Goal: Contribute content

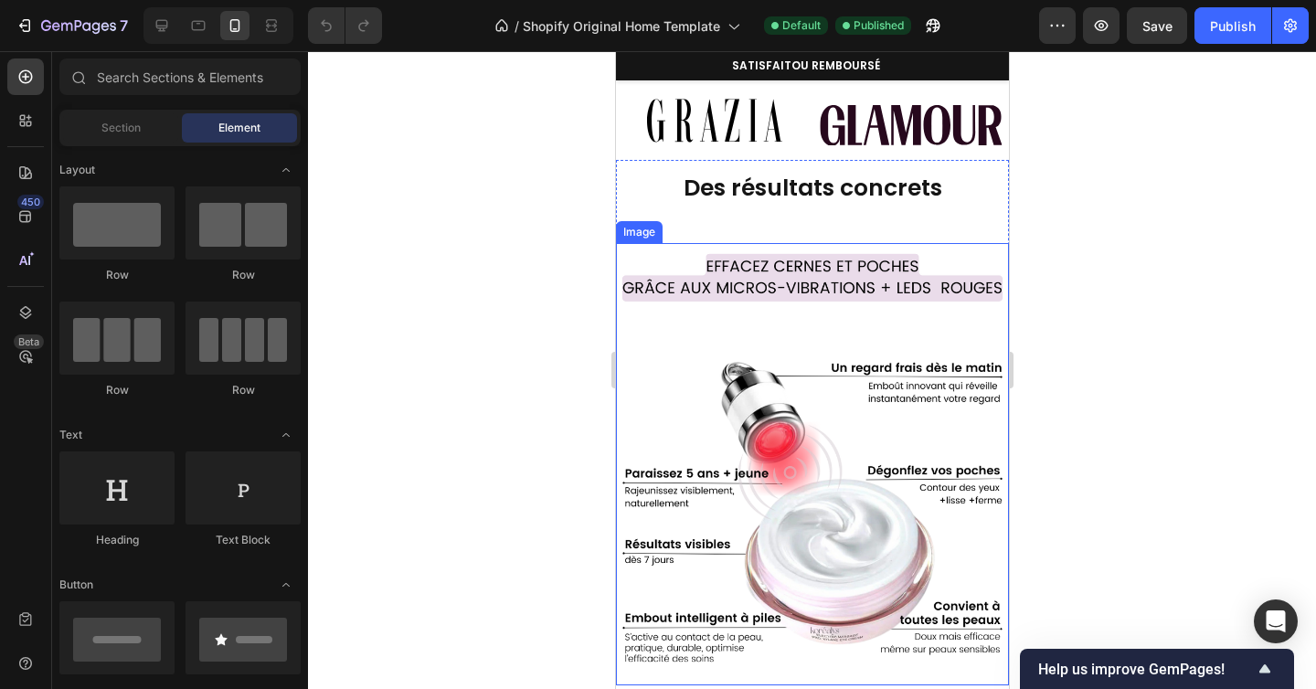
scroll to position [604, 0]
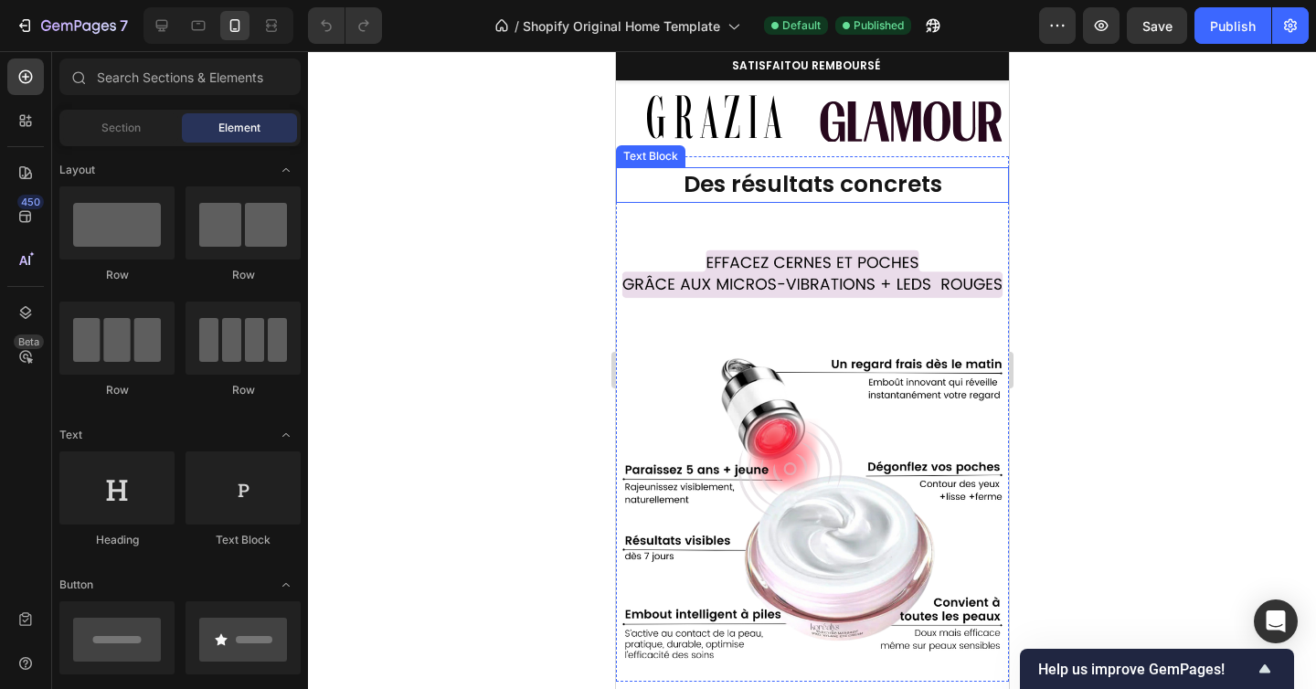
click at [884, 196] on strong "Des résultats concrets" at bounding box center [812, 184] width 259 height 32
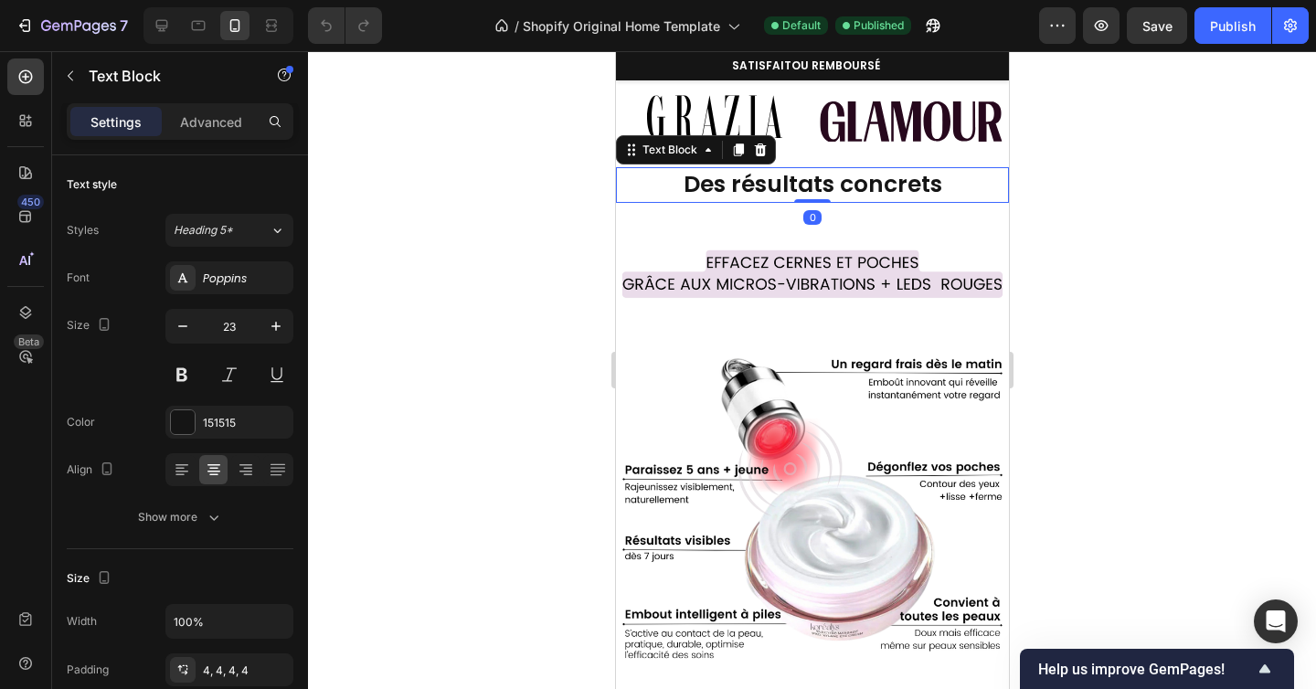
click at [884, 196] on strong "Des résultats concrets" at bounding box center [812, 184] width 259 height 32
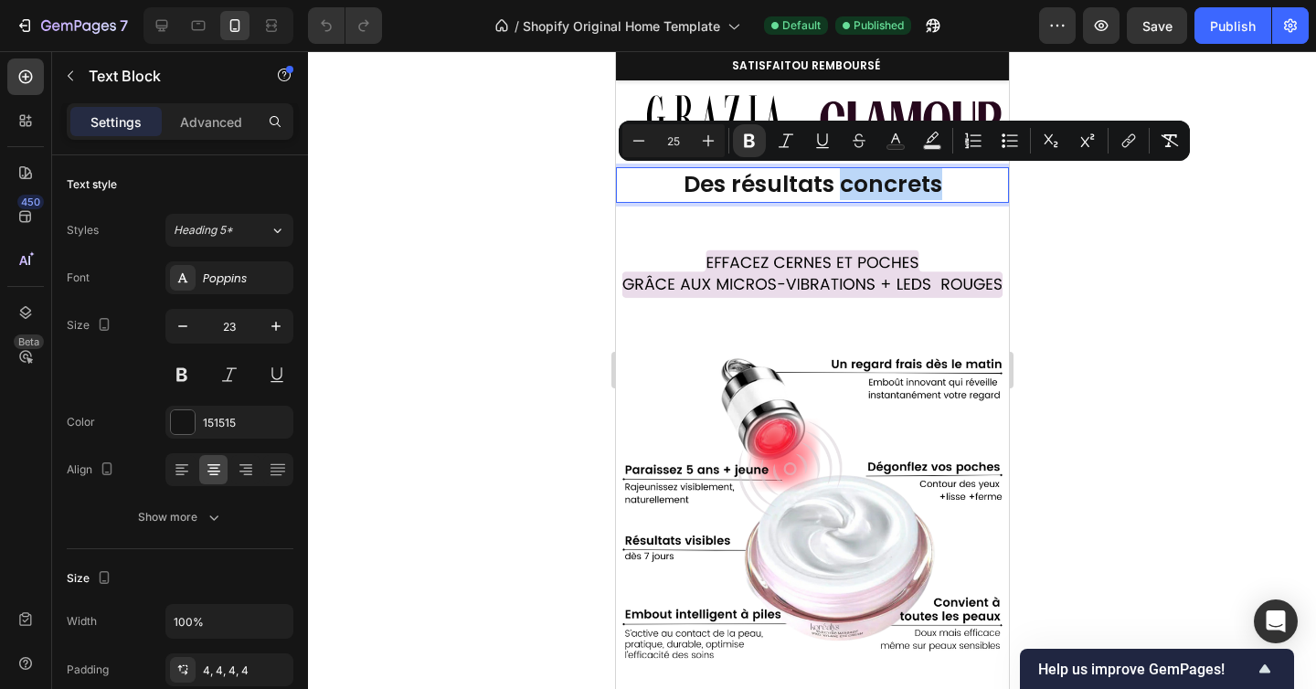
click at [884, 196] on strong "Des résultats concrets" at bounding box center [812, 184] width 259 height 32
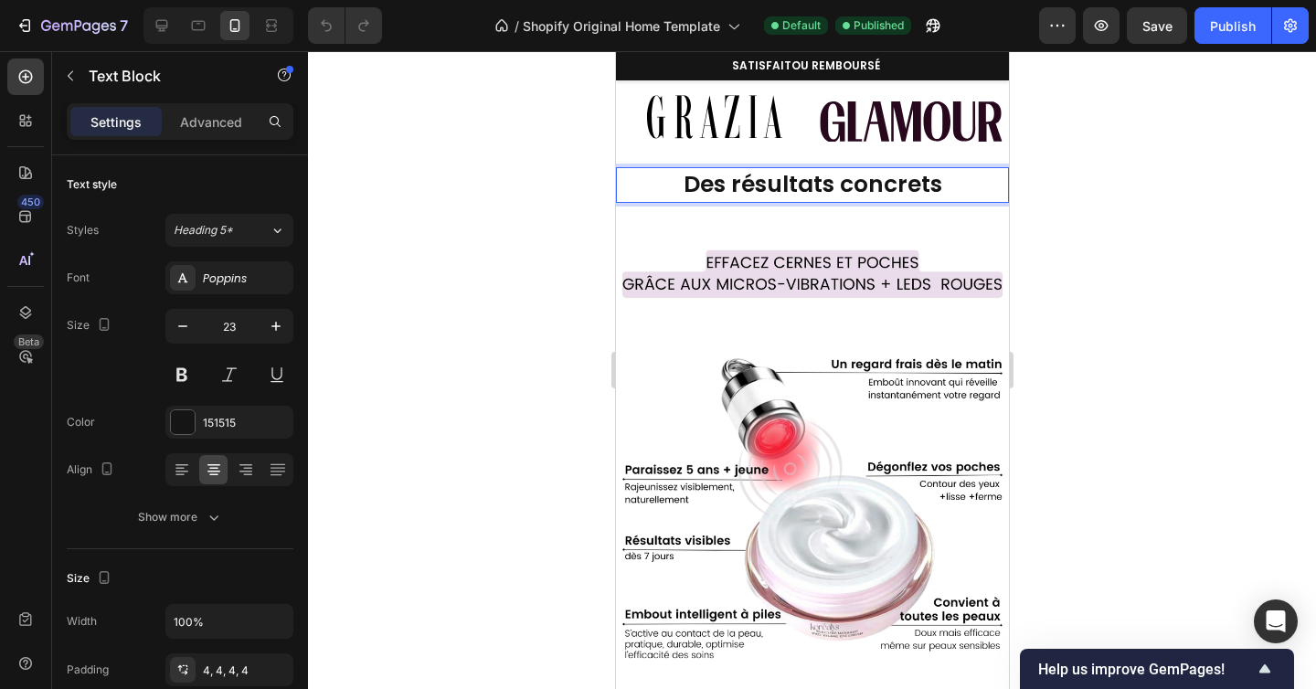
click at [884, 196] on strong "Des résultats concrets" at bounding box center [812, 184] width 259 height 32
click at [1137, 200] on div at bounding box center [812, 370] width 1008 height 638
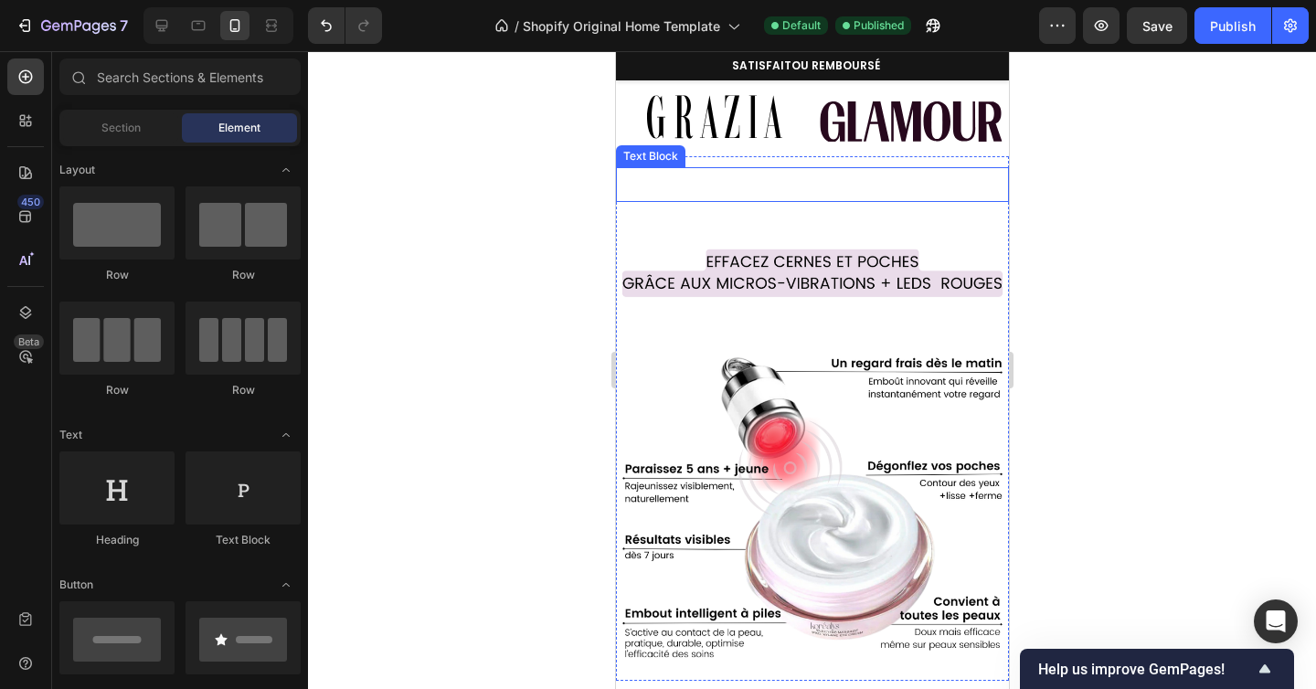
click at [940, 184] on p "Rich Text Editor. Editing area: main" at bounding box center [812, 184] width 386 height 27
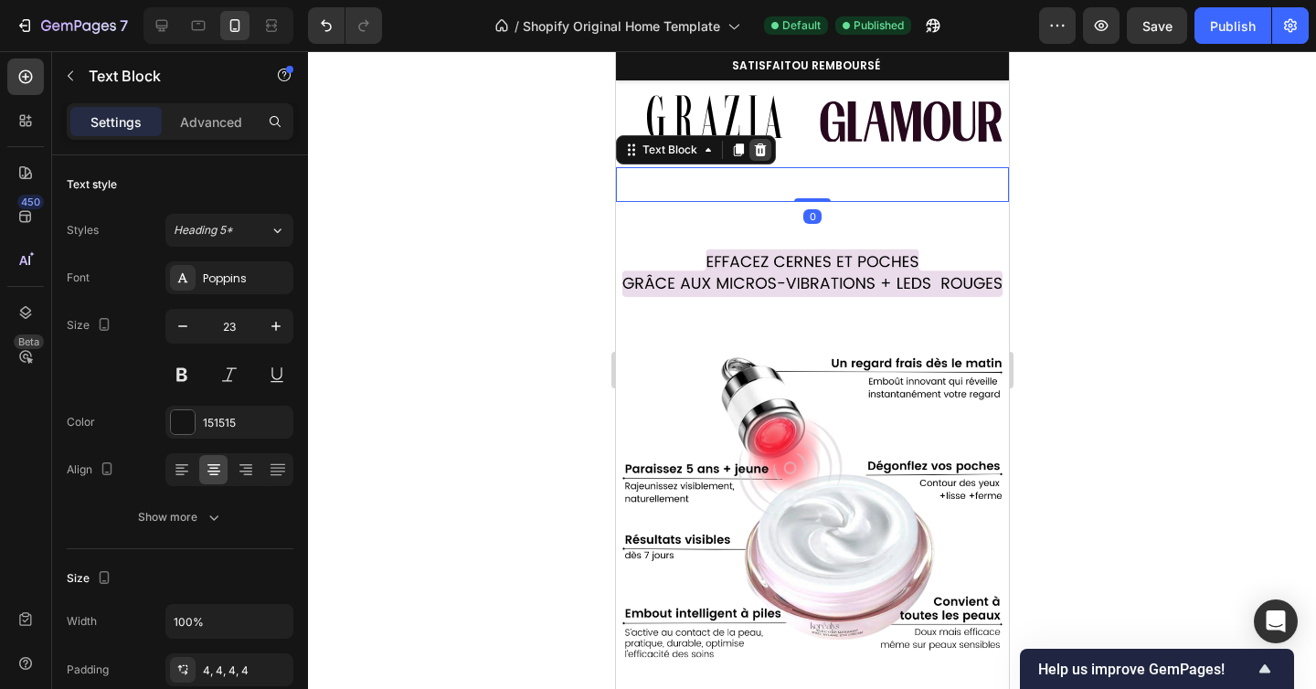
click at [759, 150] on icon at bounding box center [760, 149] width 12 height 13
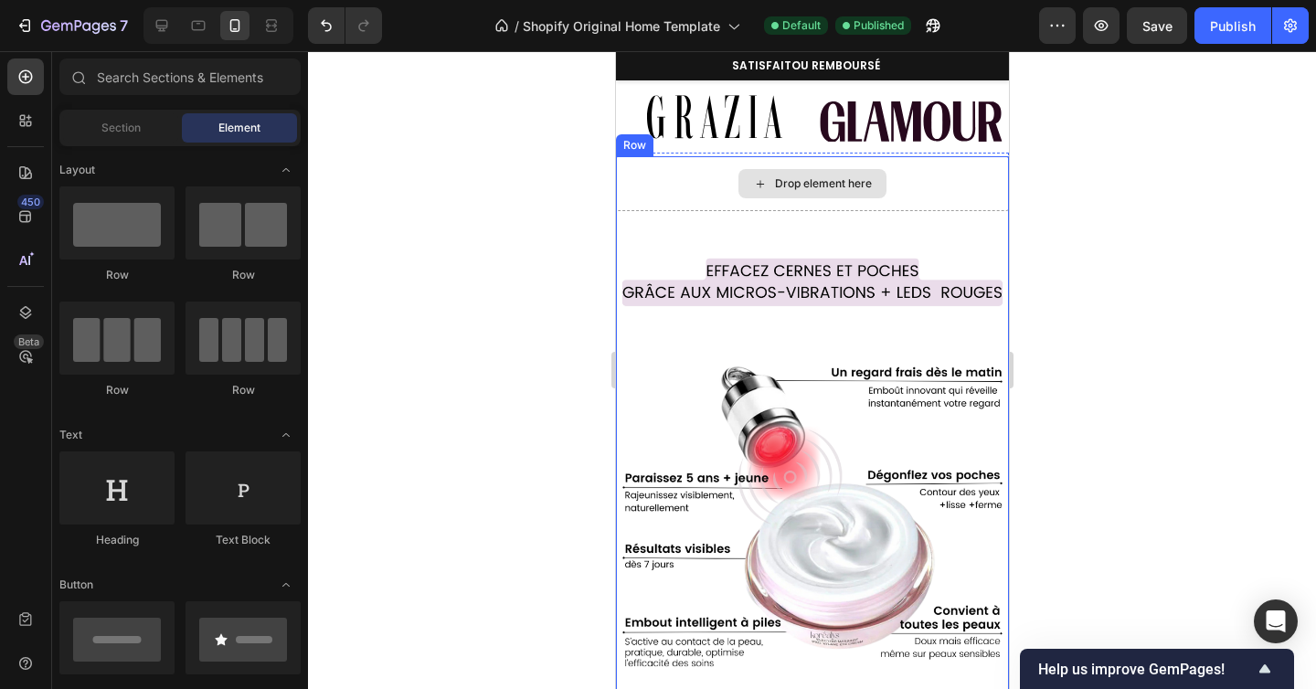
click at [885, 190] on div "Drop element here" at bounding box center [811, 183] width 393 height 55
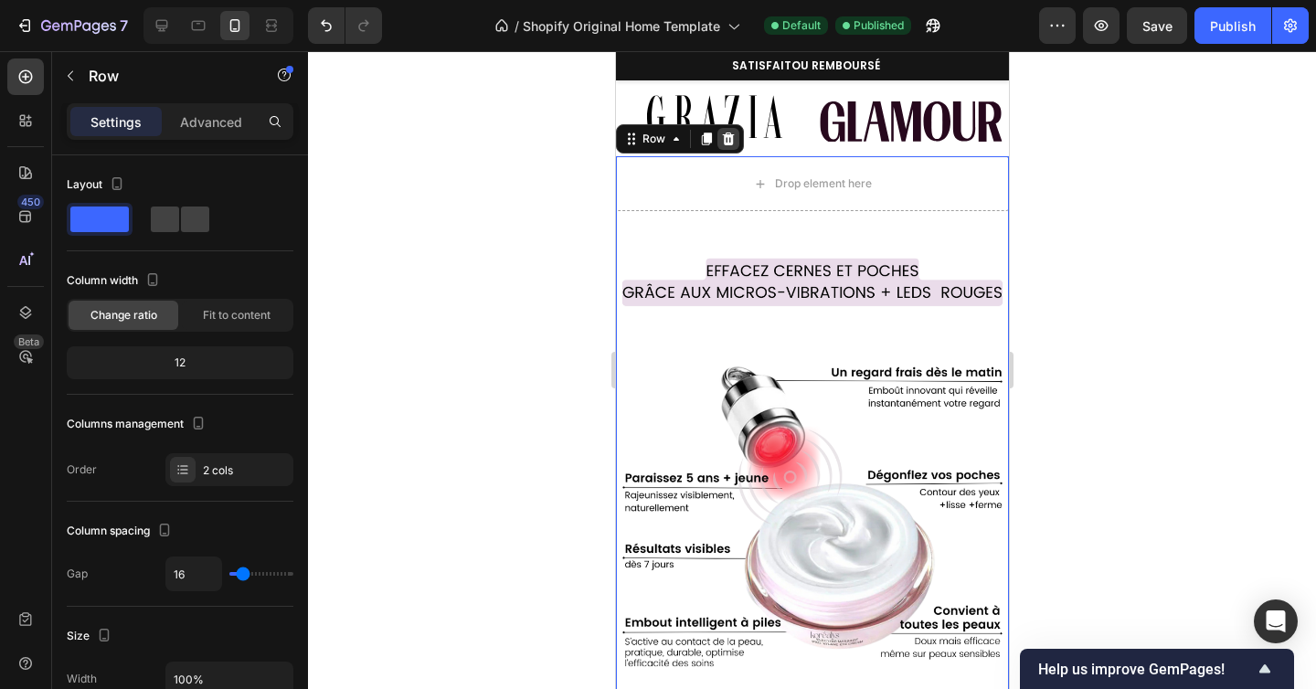
click at [726, 143] on icon at bounding box center [728, 139] width 12 height 13
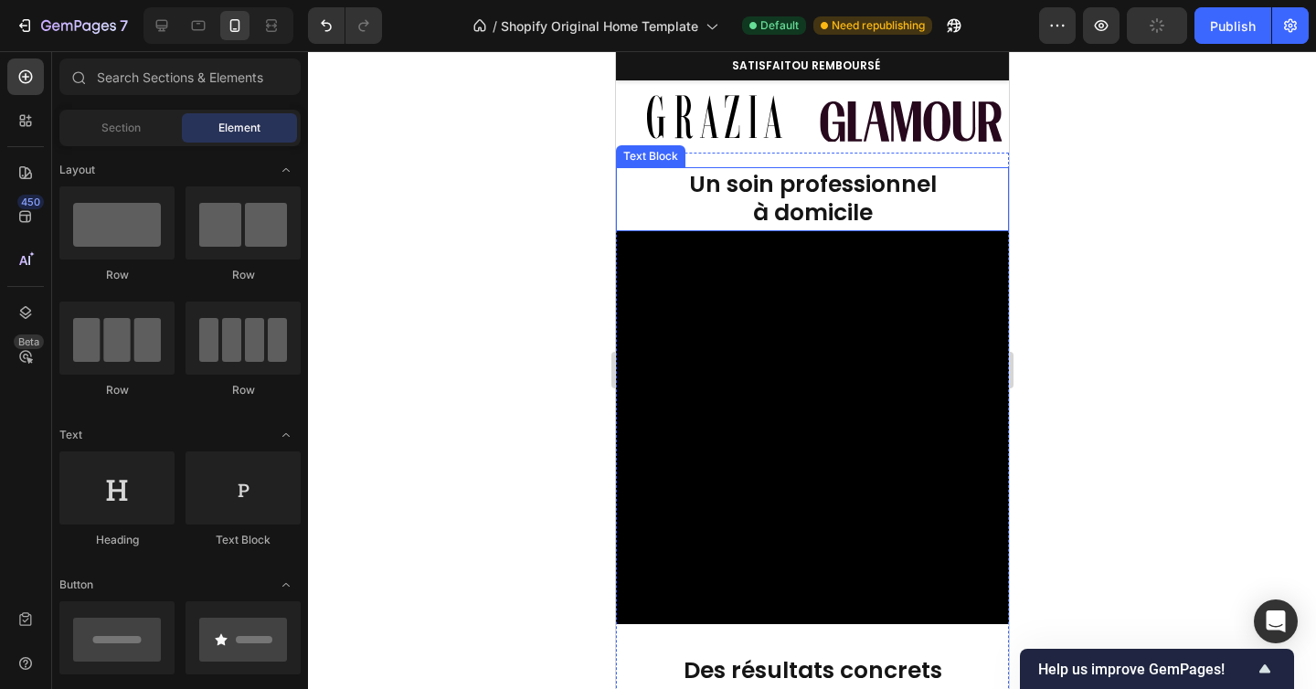
click at [845, 178] on strong "Un soin professionnel" at bounding box center [812, 184] width 248 height 32
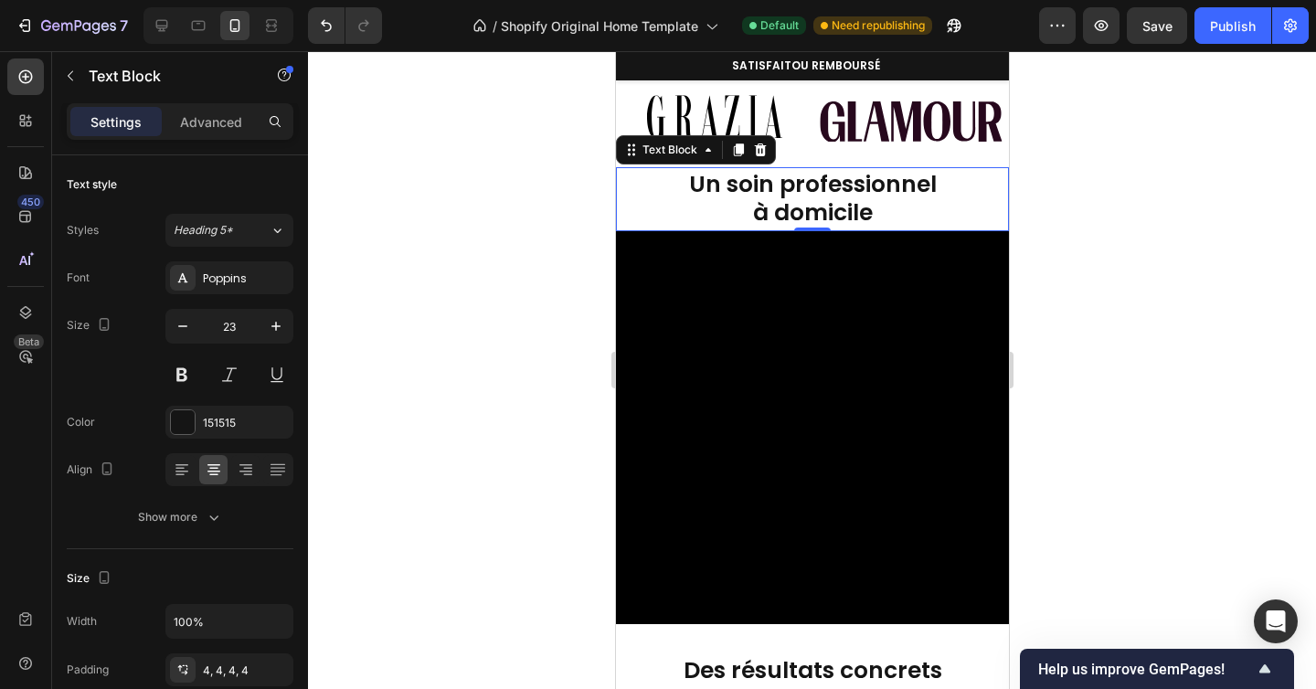
click at [1089, 284] on div at bounding box center [812, 370] width 1008 height 638
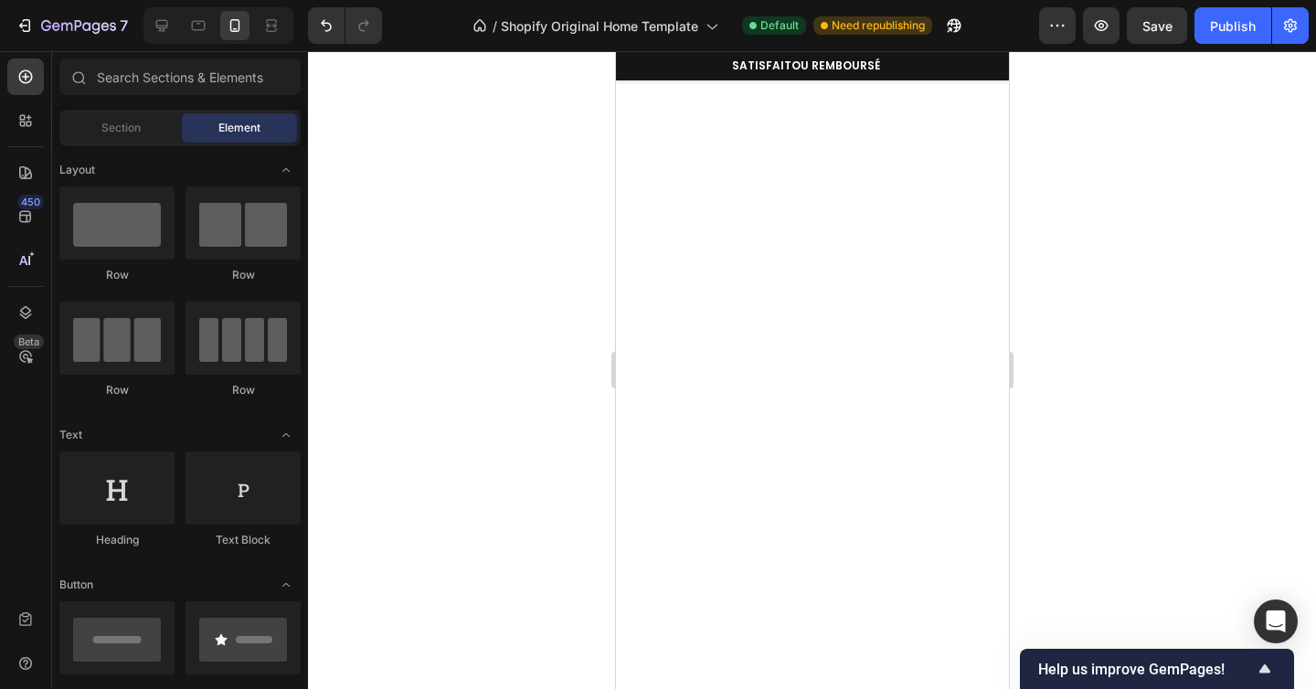
scroll to position [0, 0]
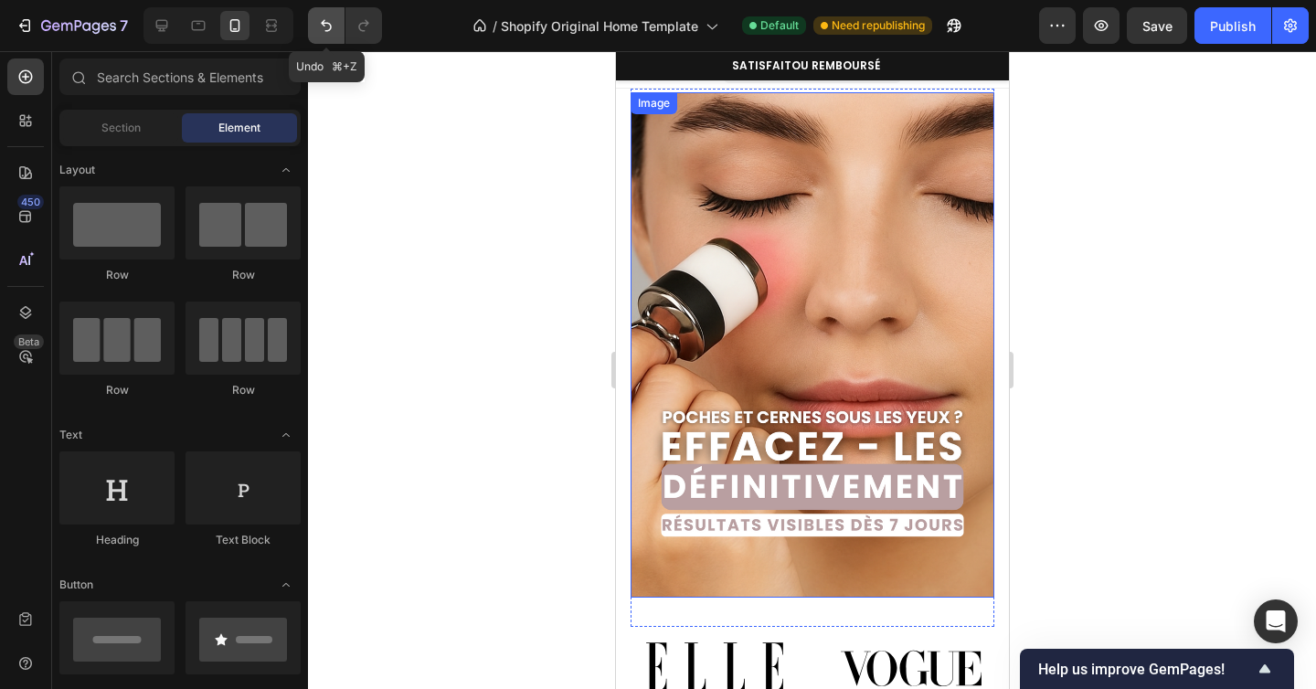
click at [326, 32] on icon "Undo/Redo" at bounding box center [326, 25] width 18 height 18
click at [324, 24] on icon "Undo/Redo" at bounding box center [326, 26] width 11 height 12
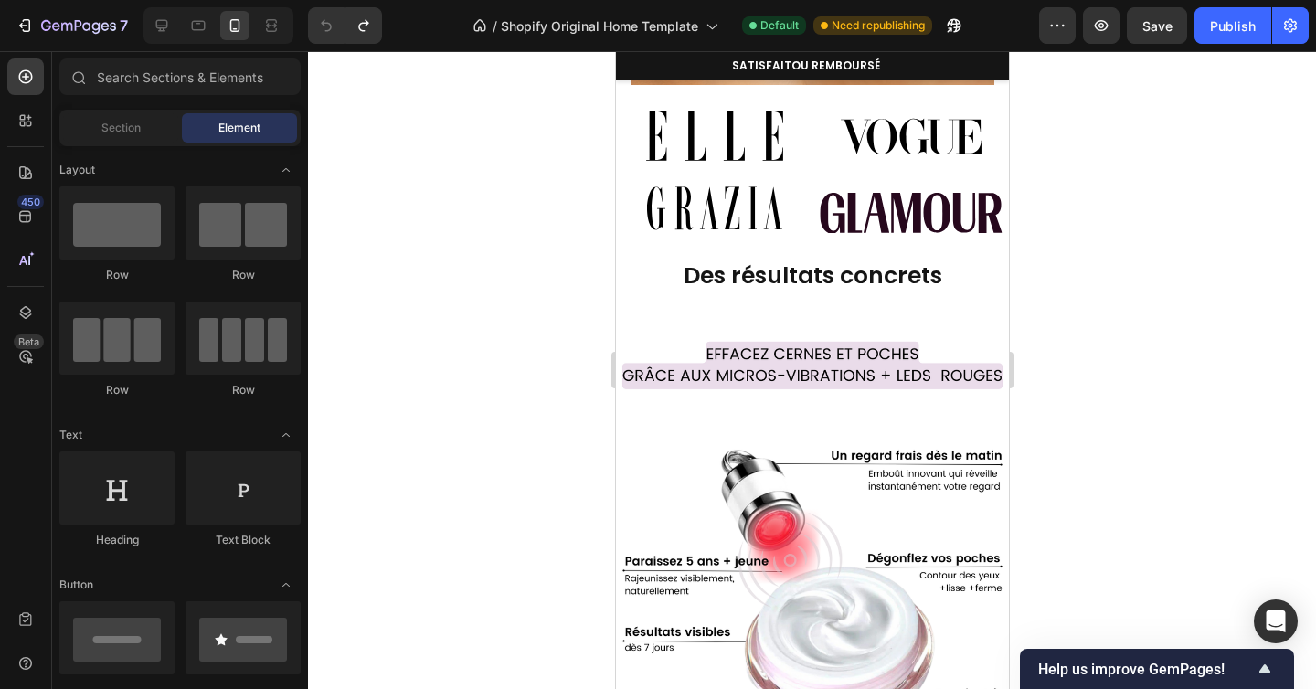
scroll to position [506, 0]
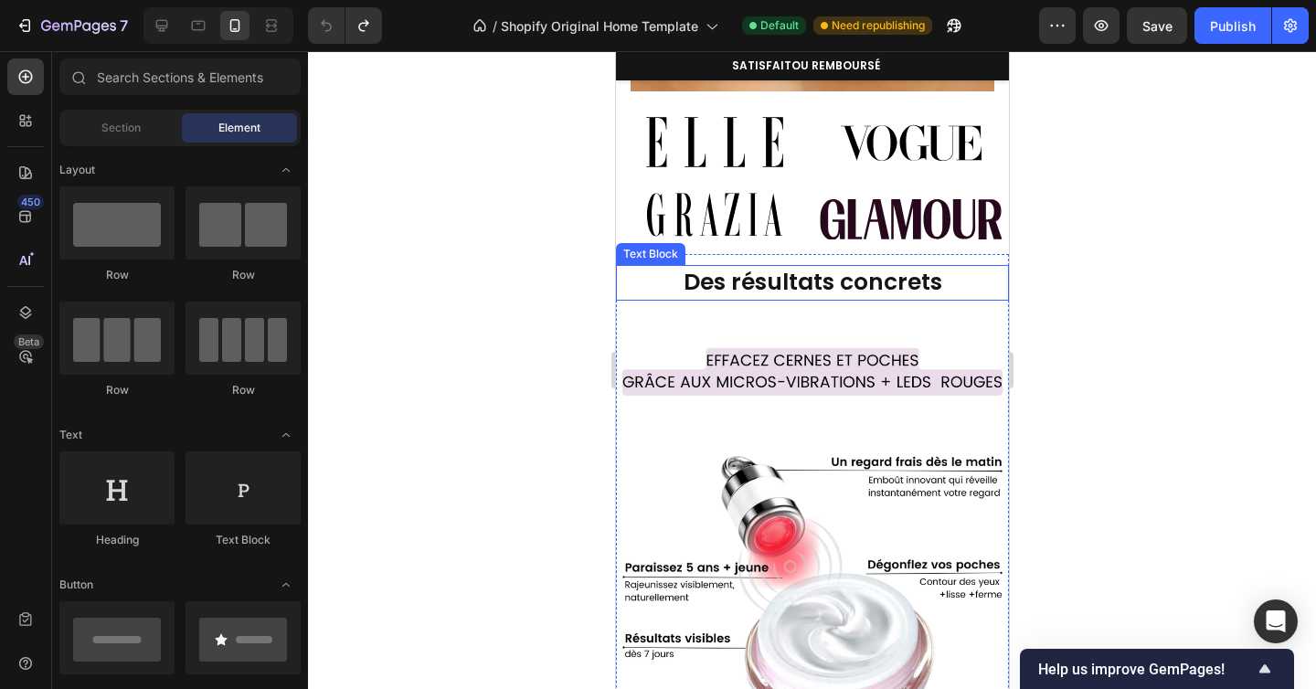
click at [828, 280] on strong "Des résultats concrets" at bounding box center [812, 282] width 259 height 32
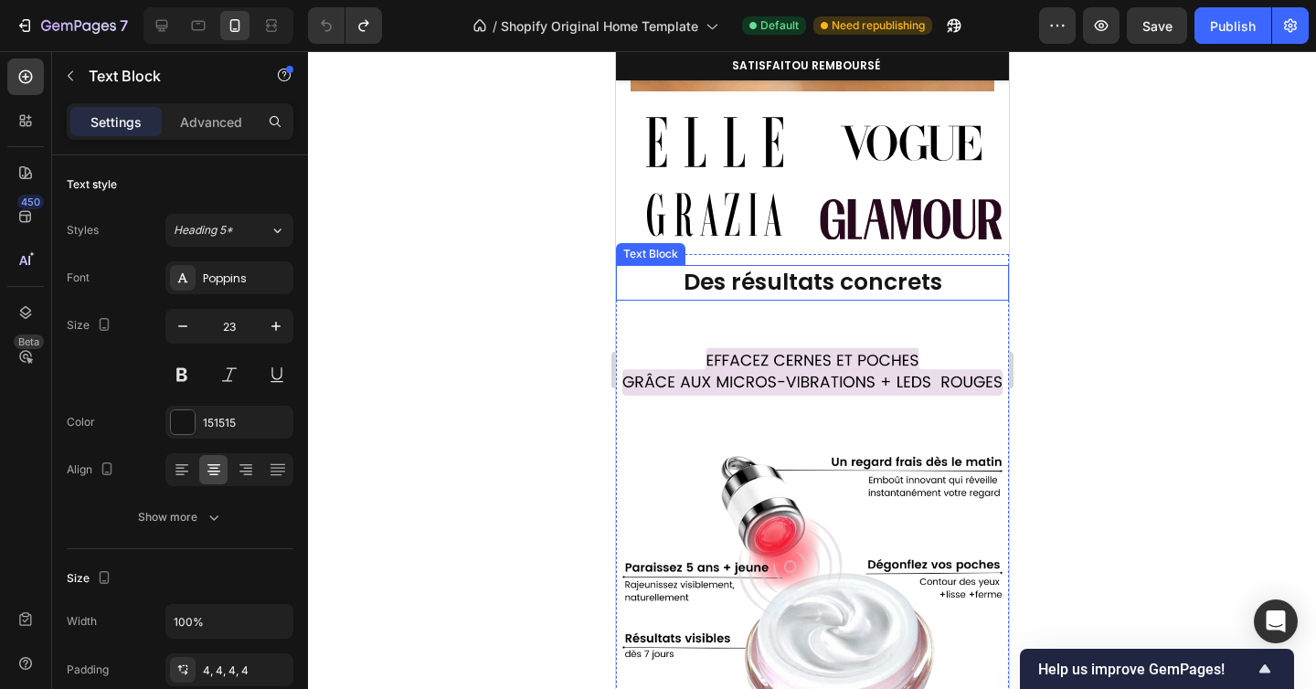
click at [828, 280] on strong "Des résultats concrets" at bounding box center [812, 282] width 259 height 32
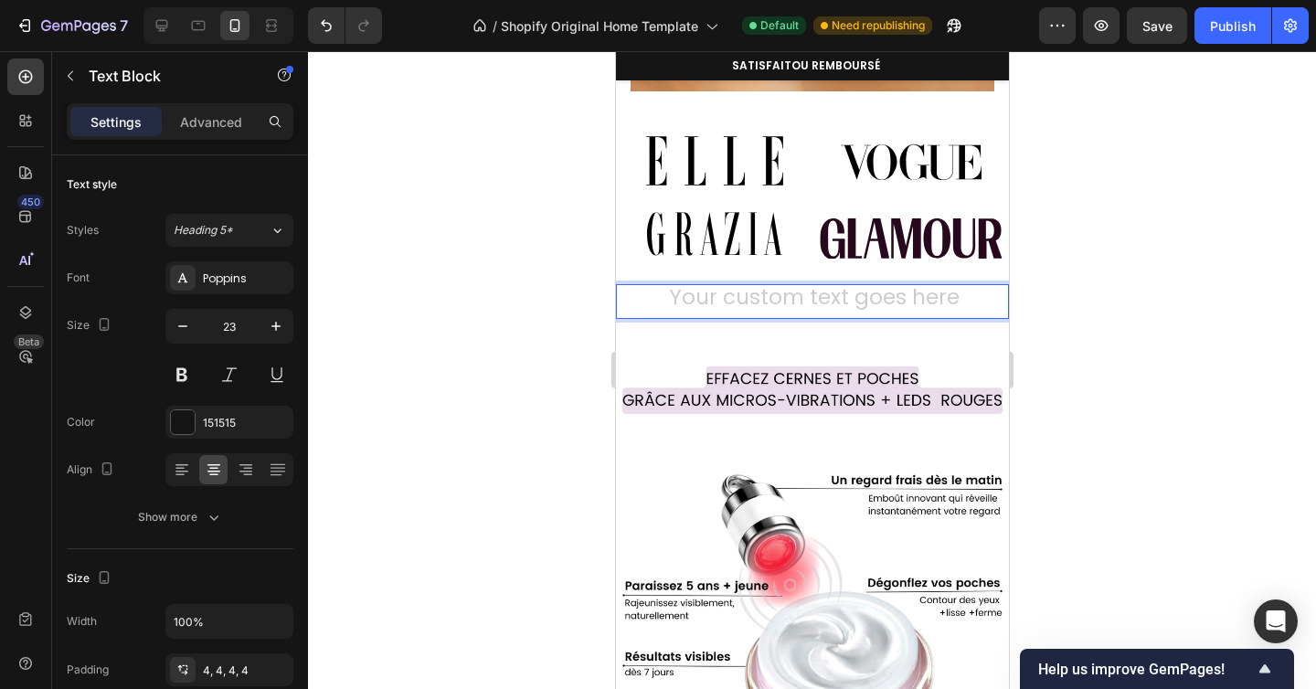
click at [1089, 309] on div at bounding box center [812, 370] width 1008 height 638
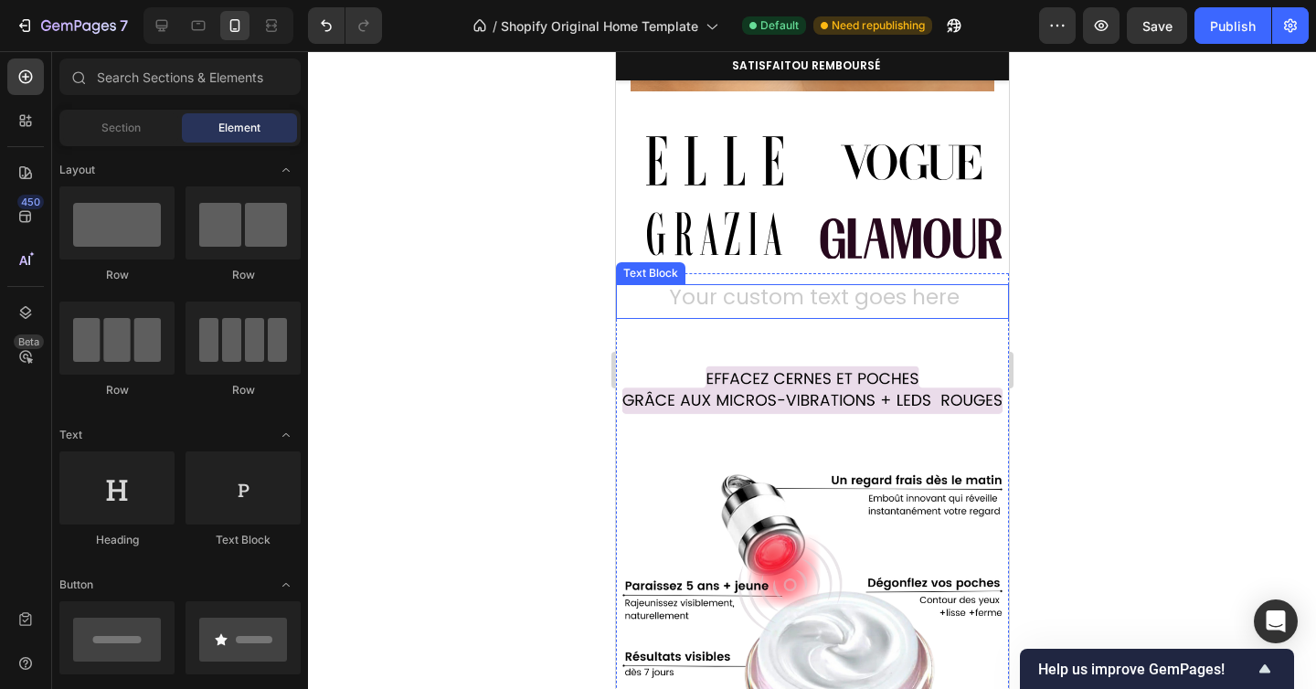
click at [940, 288] on div "Rich Text Editor. Editing area: main" at bounding box center [811, 301] width 393 height 35
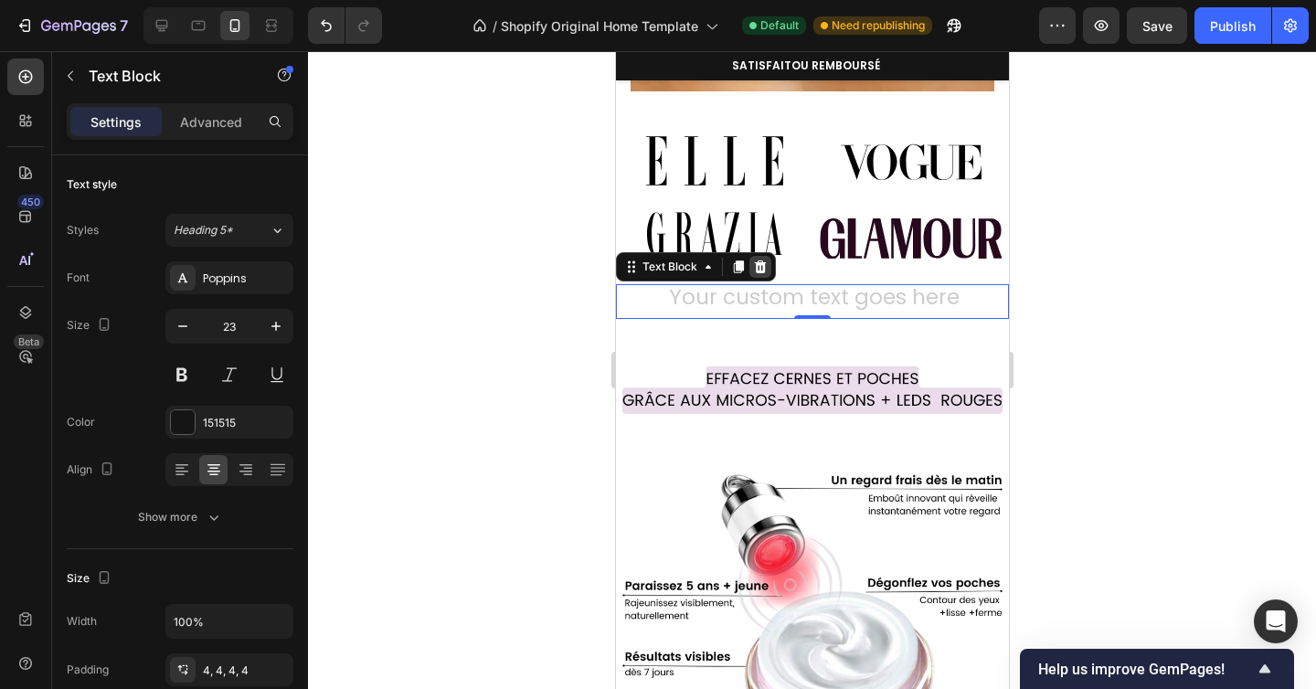
click at [760, 260] on icon at bounding box center [760, 266] width 12 height 13
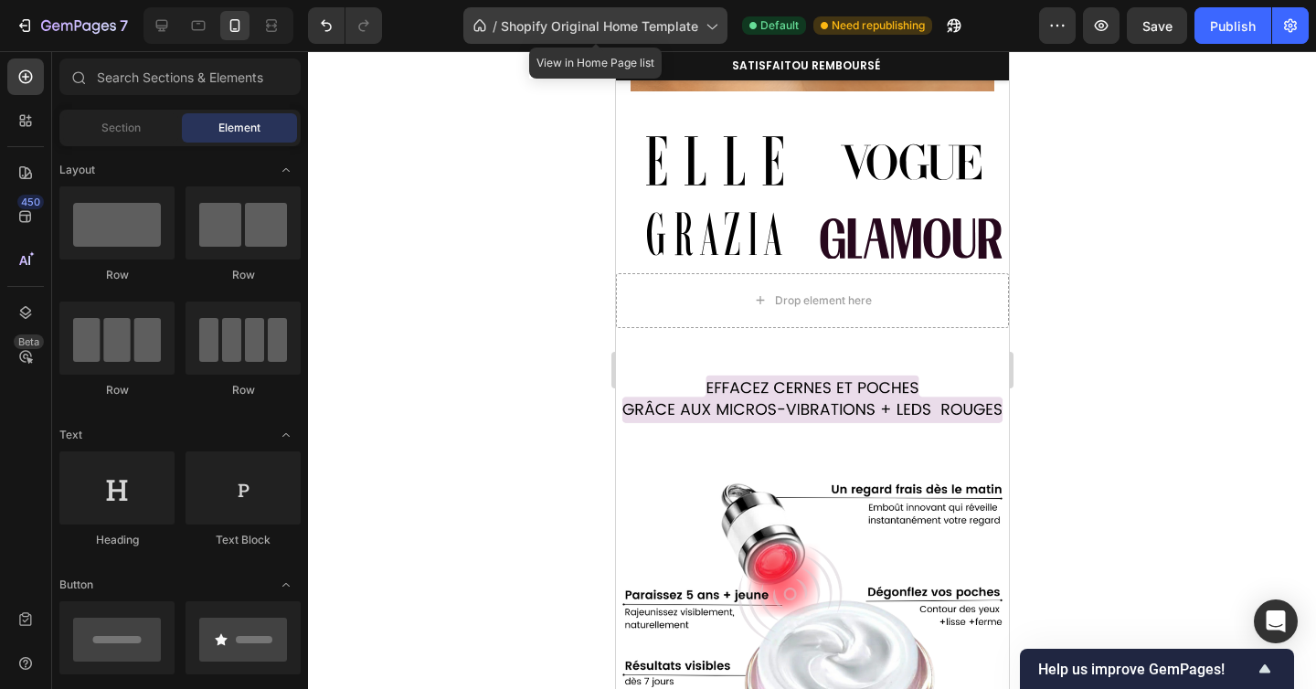
click at [576, 26] on span "Shopify Original Home Template" at bounding box center [599, 25] width 197 height 19
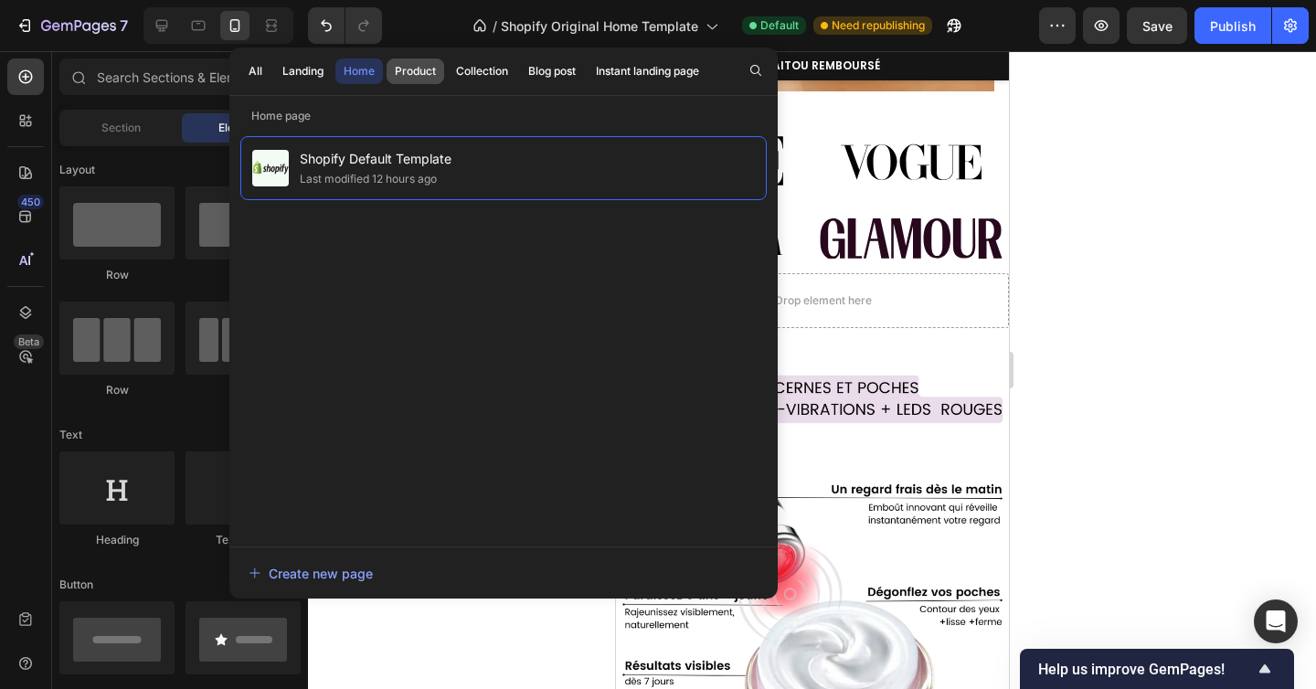
click at [411, 67] on div "Product" at bounding box center [415, 71] width 41 height 16
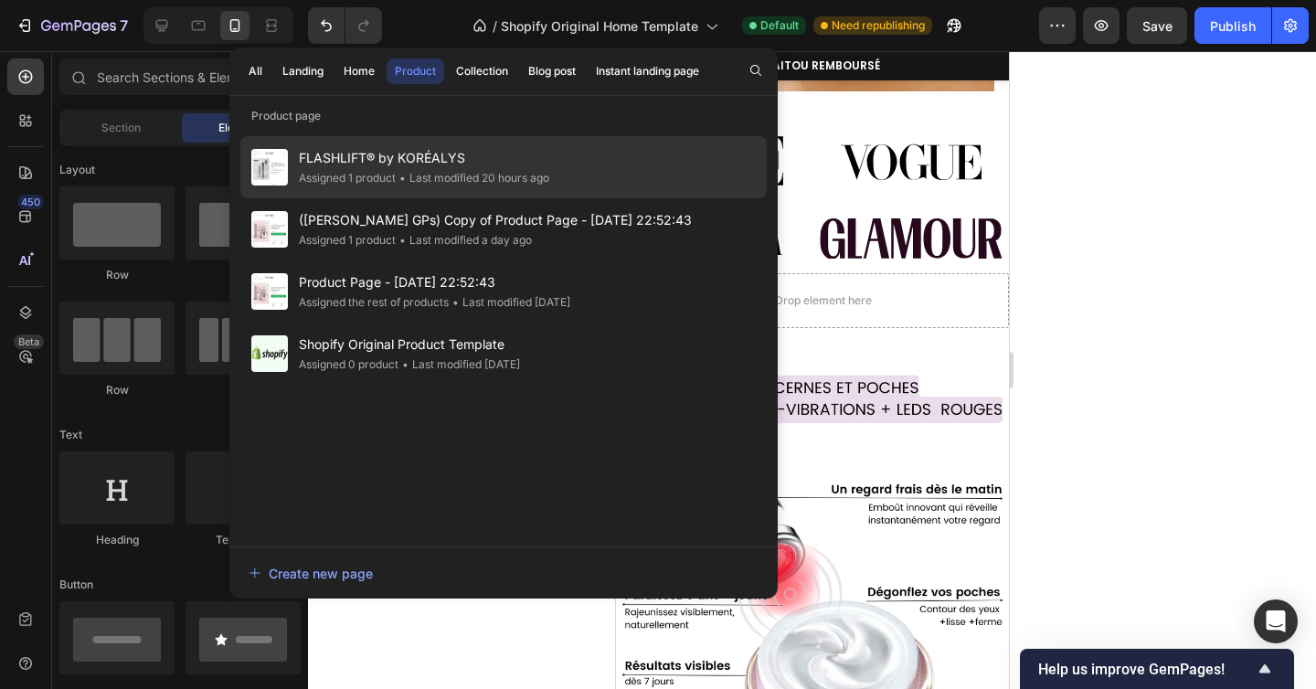
click at [420, 160] on span "FLASHLIFT® by KORÉALYS" at bounding box center [424, 158] width 250 height 22
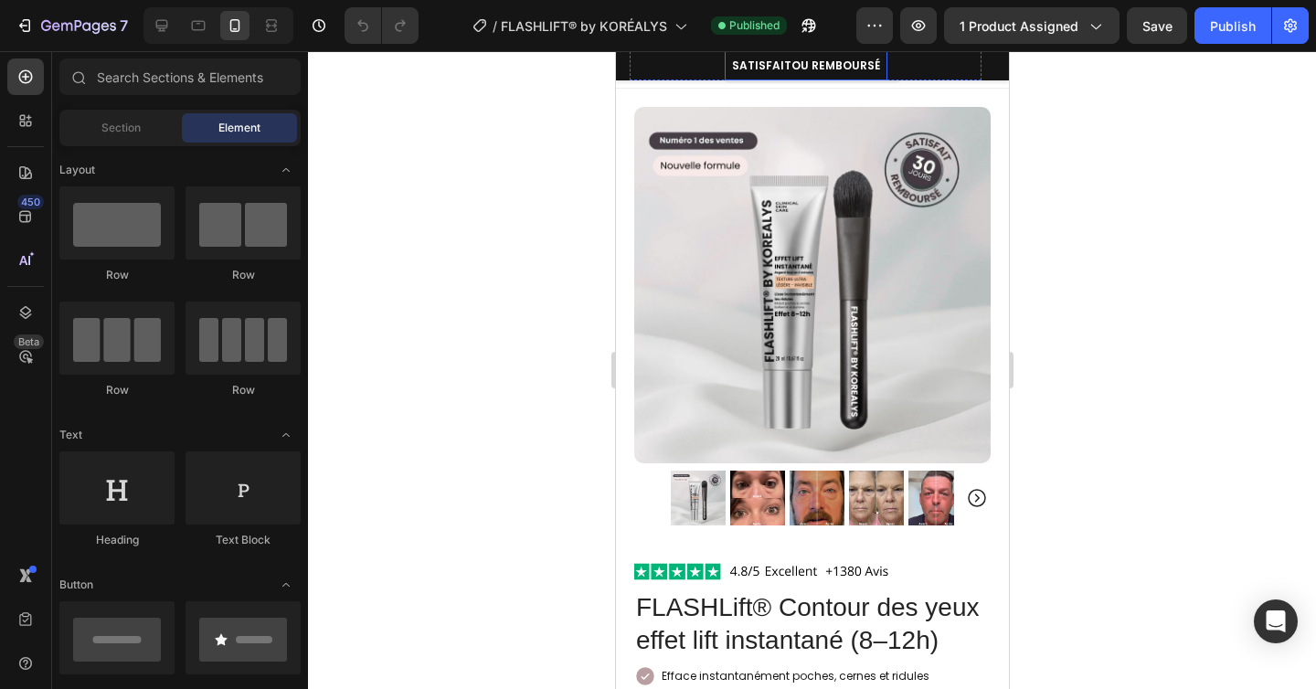
click at [829, 67] on h2 "SATISFAIT OU REMBOURSÉ" at bounding box center [805, 65] width 163 height 29
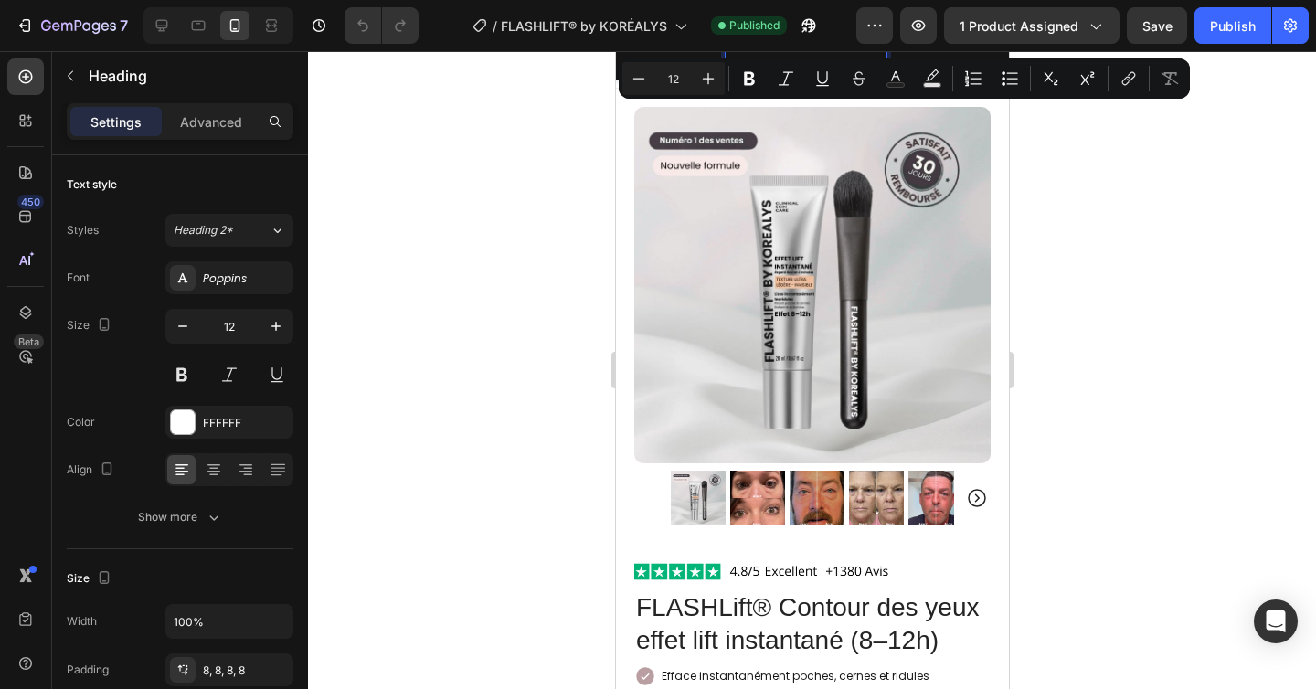
click at [1111, 228] on div at bounding box center [812, 370] width 1008 height 638
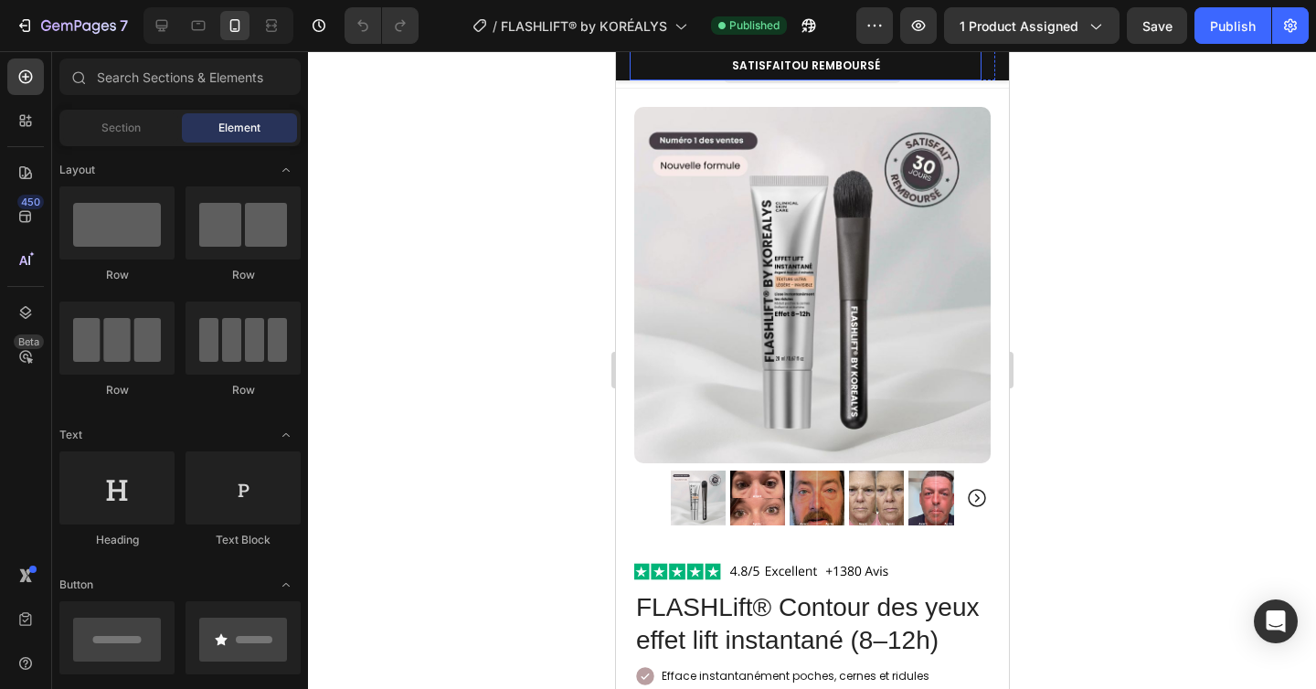
click at [976, 64] on div "⁠⁠⁠⁠⁠⁠⁠ SATISFAIT OU REMBOURSÉ Heading Row" at bounding box center [805, 65] width 352 height 29
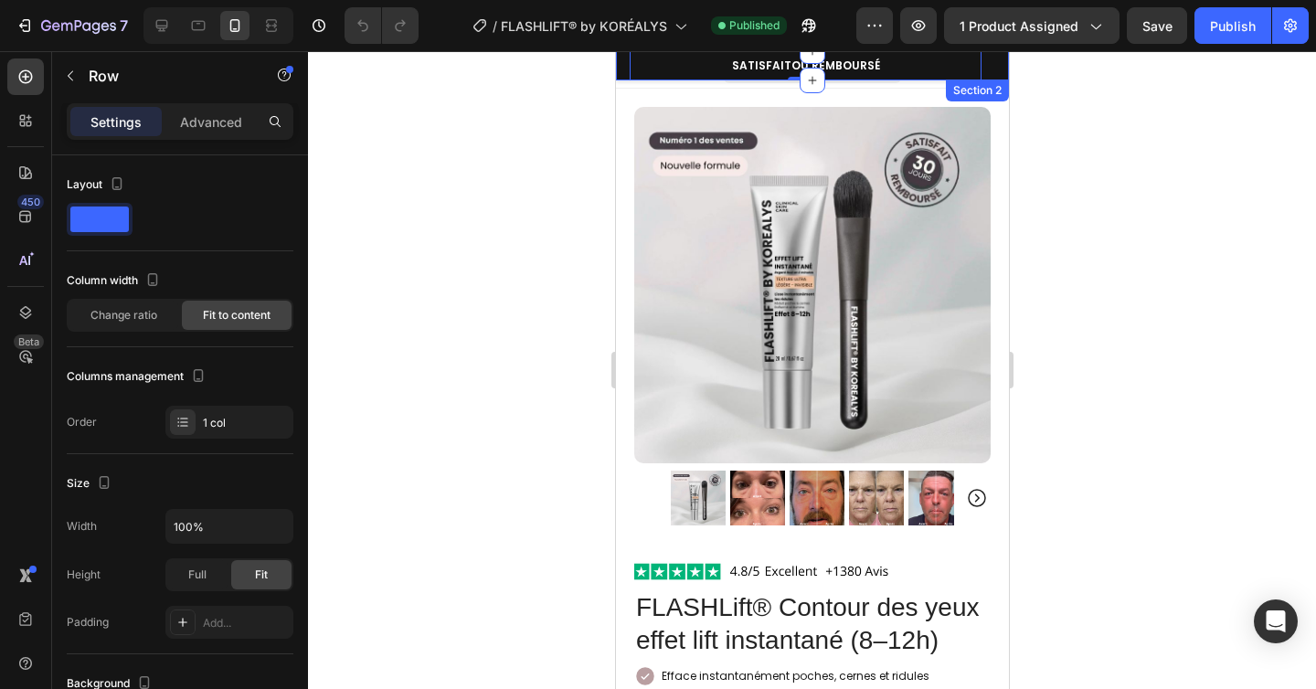
click at [985, 65] on div "⁠⁠⁠⁠⁠⁠⁠ SATISFAIT OU REMBOURSÉ Heading Row 0 Heading Icon Icon Icon Icon Icon I…" at bounding box center [811, 65] width 393 height 29
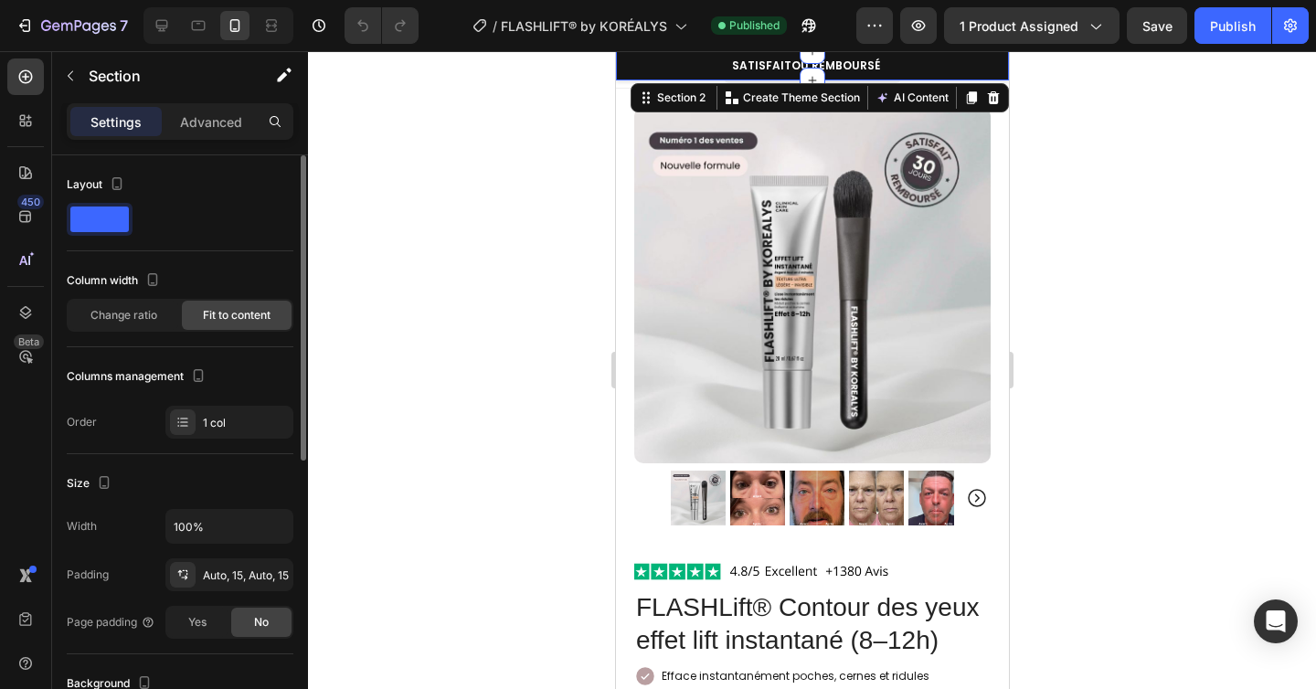
click at [1107, 132] on div at bounding box center [812, 370] width 1008 height 638
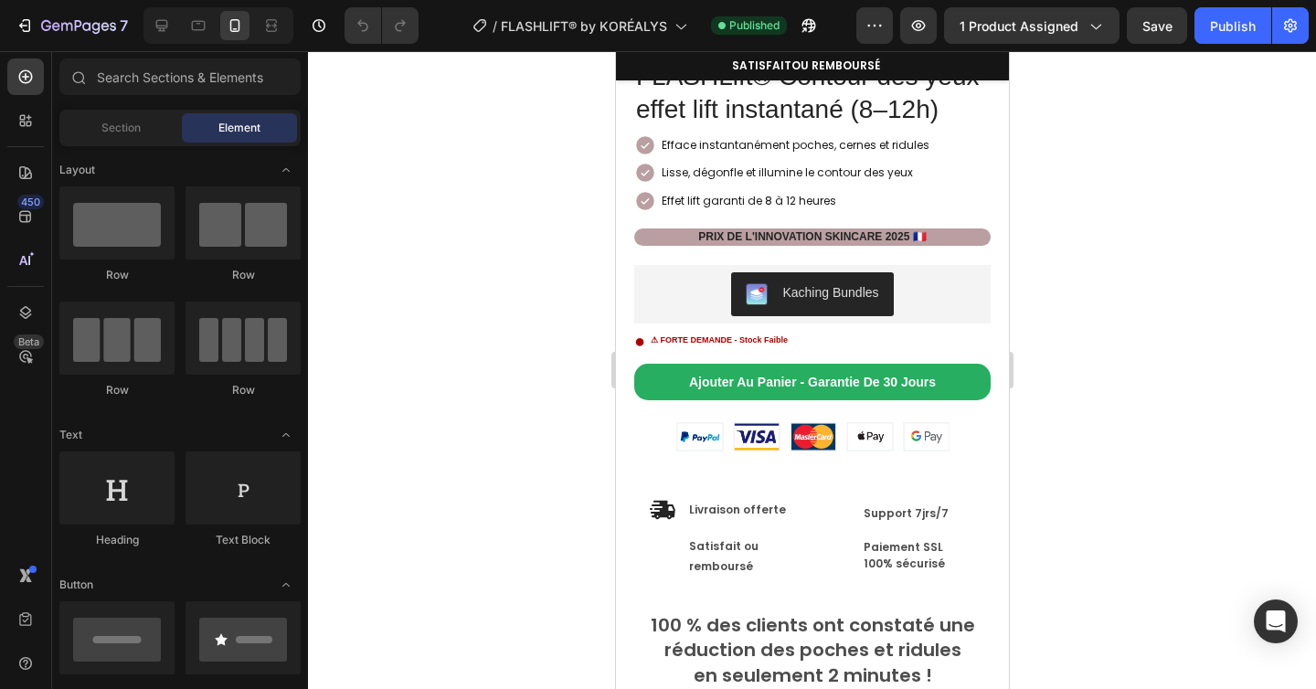
scroll to position [541, 0]
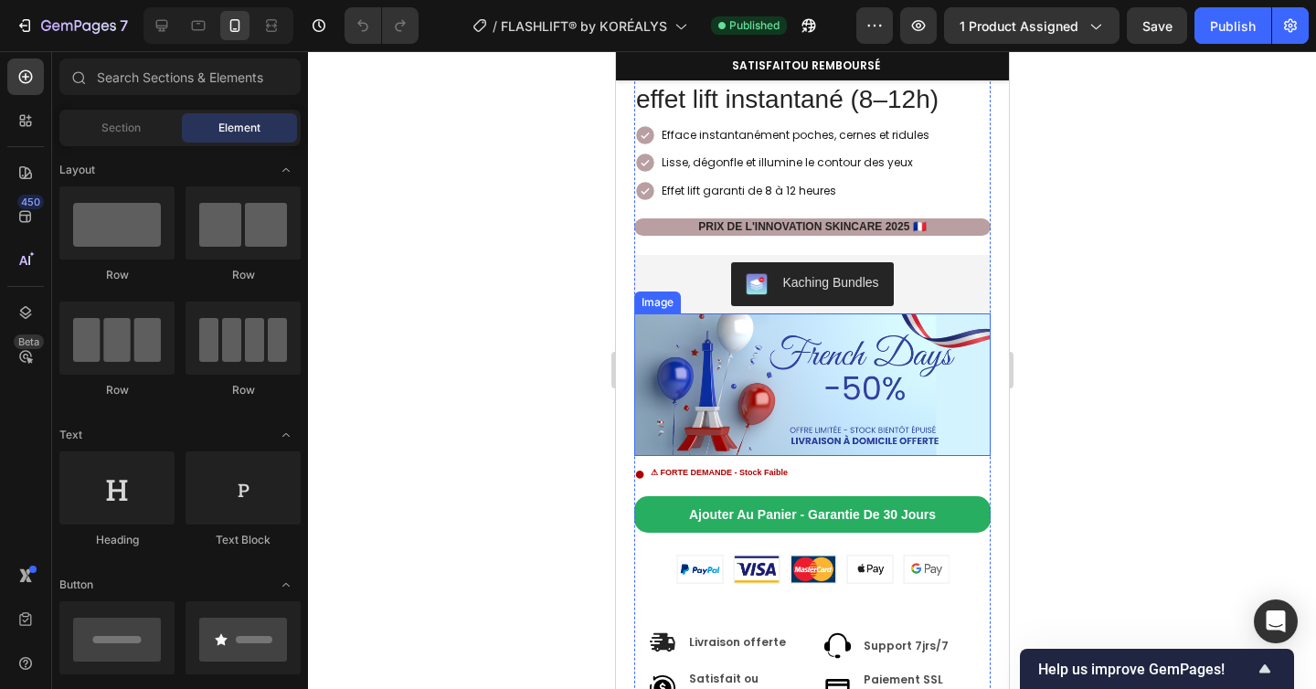
click at [789, 411] on img at bounding box center [811, 384] width 356 height 143
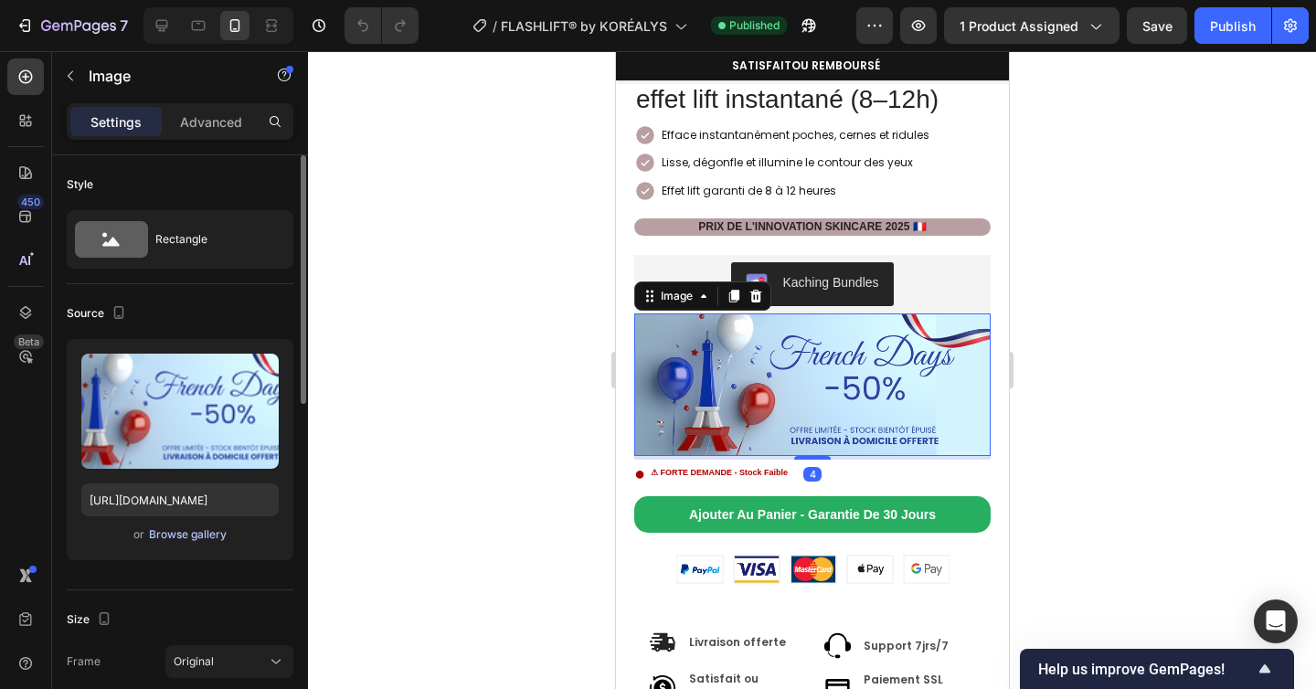
click at [187, 538] on div "Browse gallery" at bounding box center [188, 534] width 78 height 16
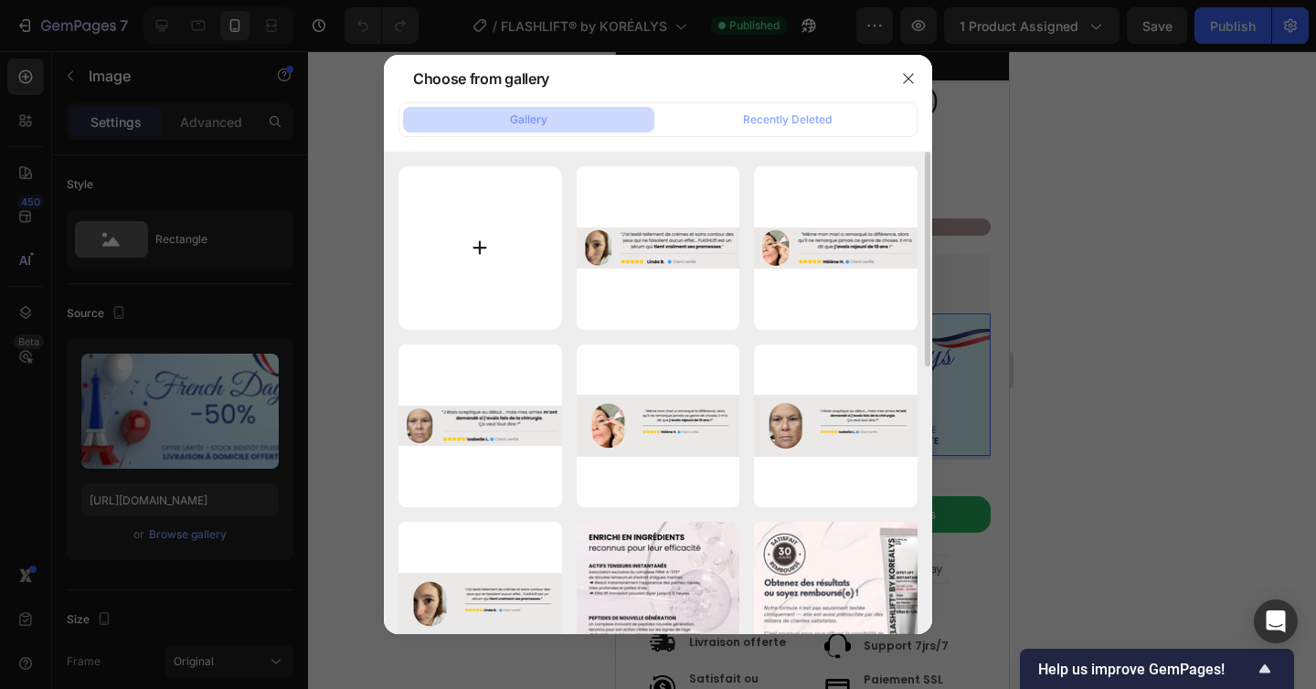
click at [477, 258] on input "file" at bounding box center [480, 248] width 164 height 164
type input "C:\fakepath\⭐️⭐️⭐️⭐️⭐️ “Je ne pensais pas que c'était possible, mais ma peau a…"
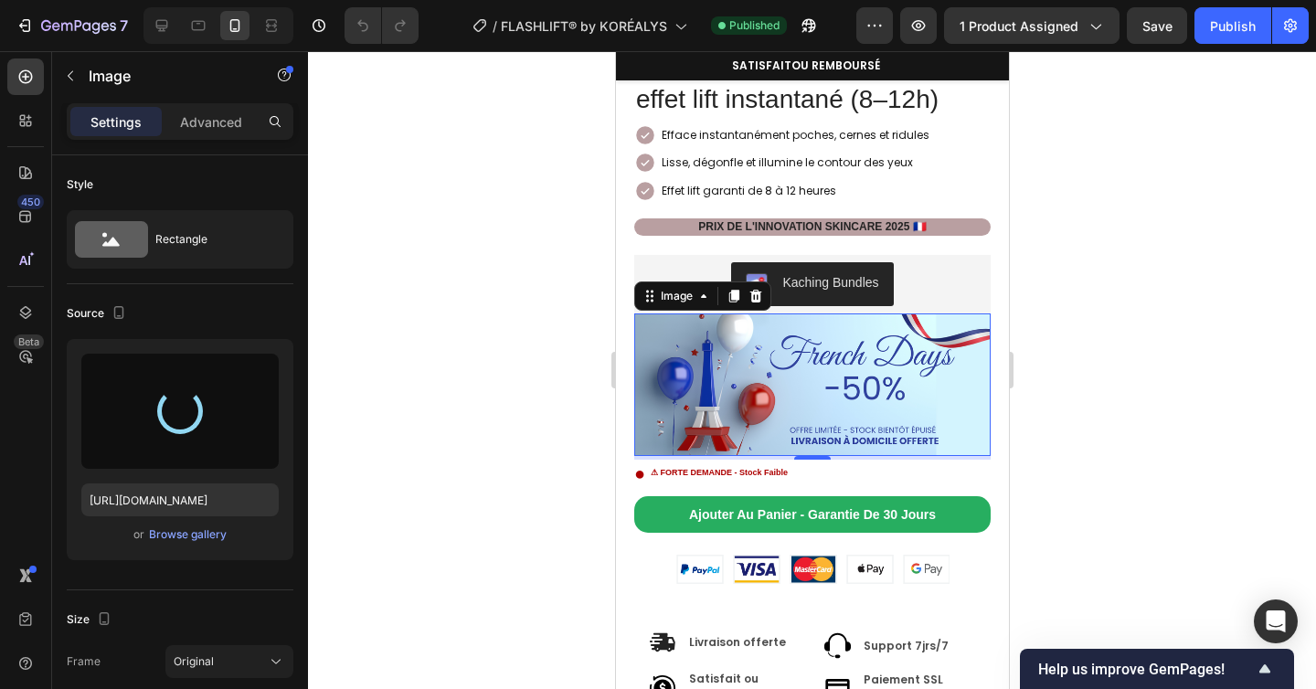
type input "https://cdn.shopify.com/s/files/1/0666/8432/1834/files/gempages_568431333374690…"
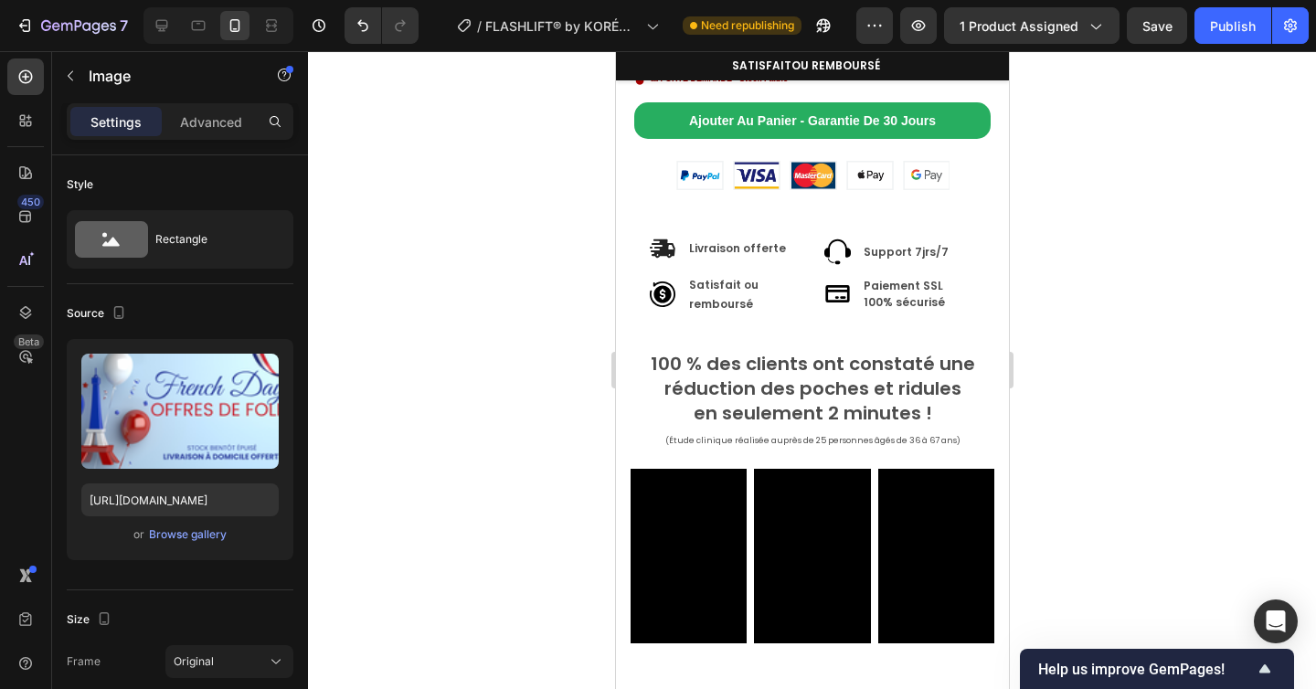
scroll to position [1067, 0]
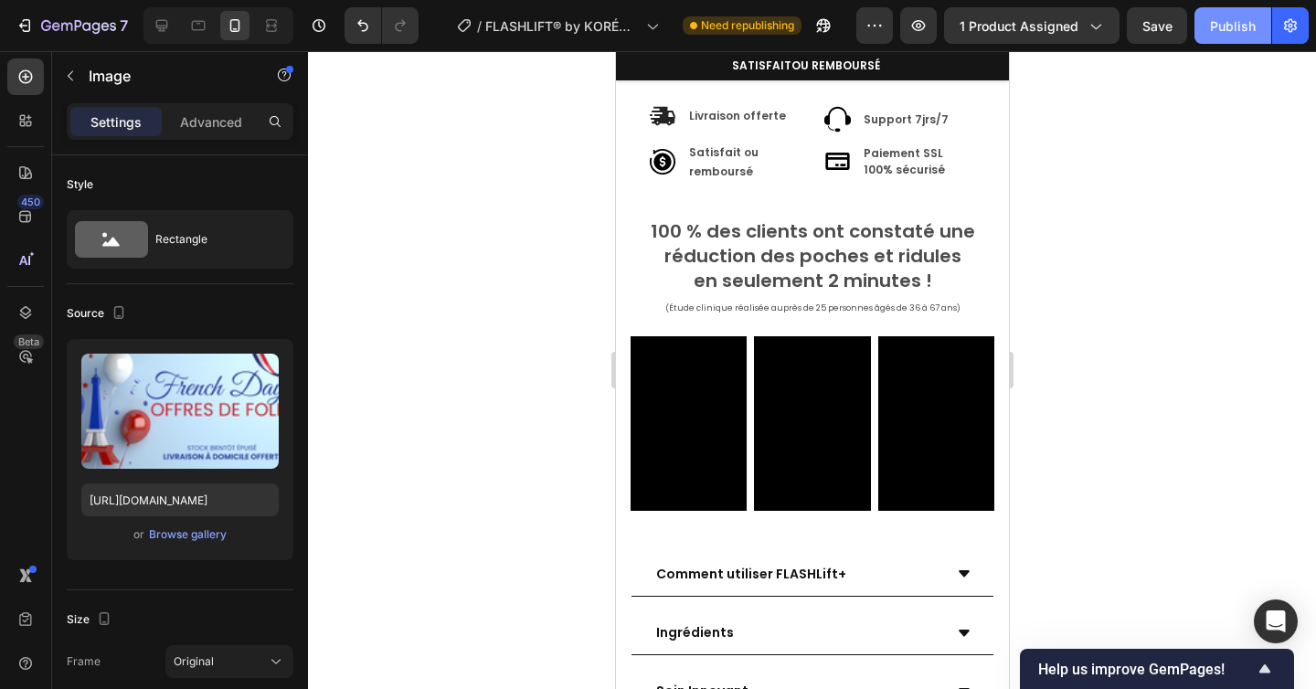
click at [1240, 27] on div "Publish" at bounding box center [1233, 25] width 46 height 19
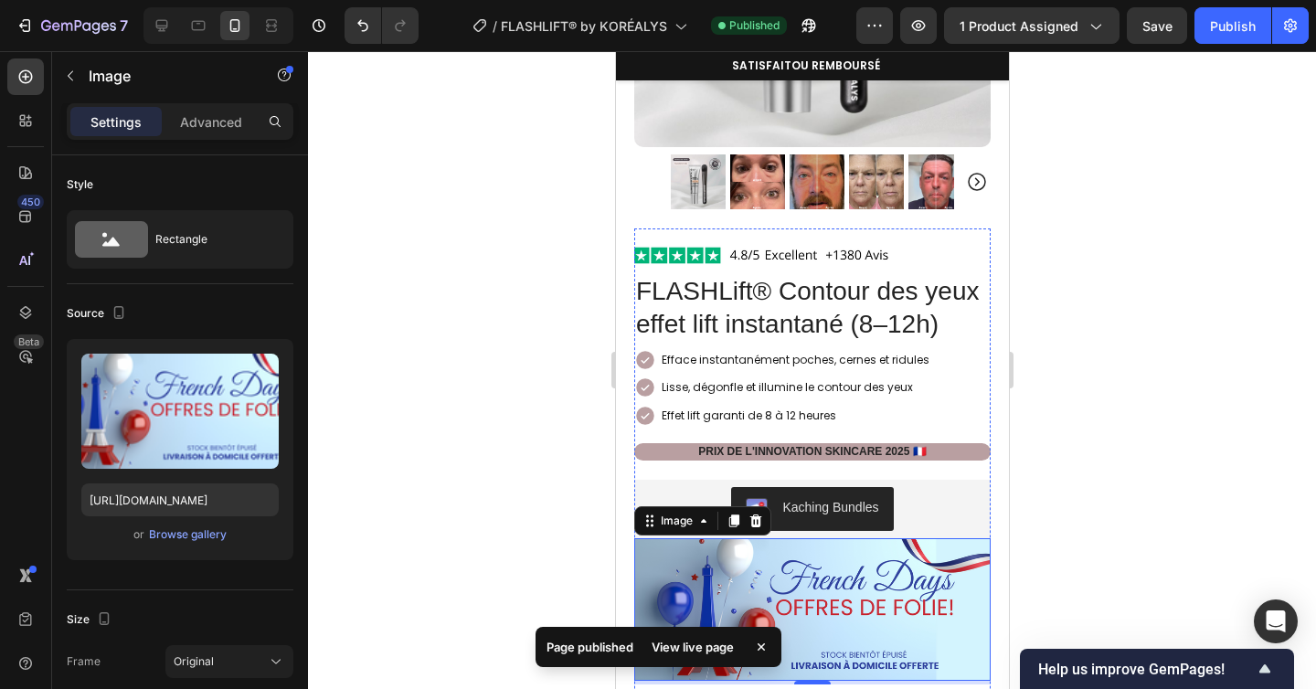
scroll to position [0, 0]
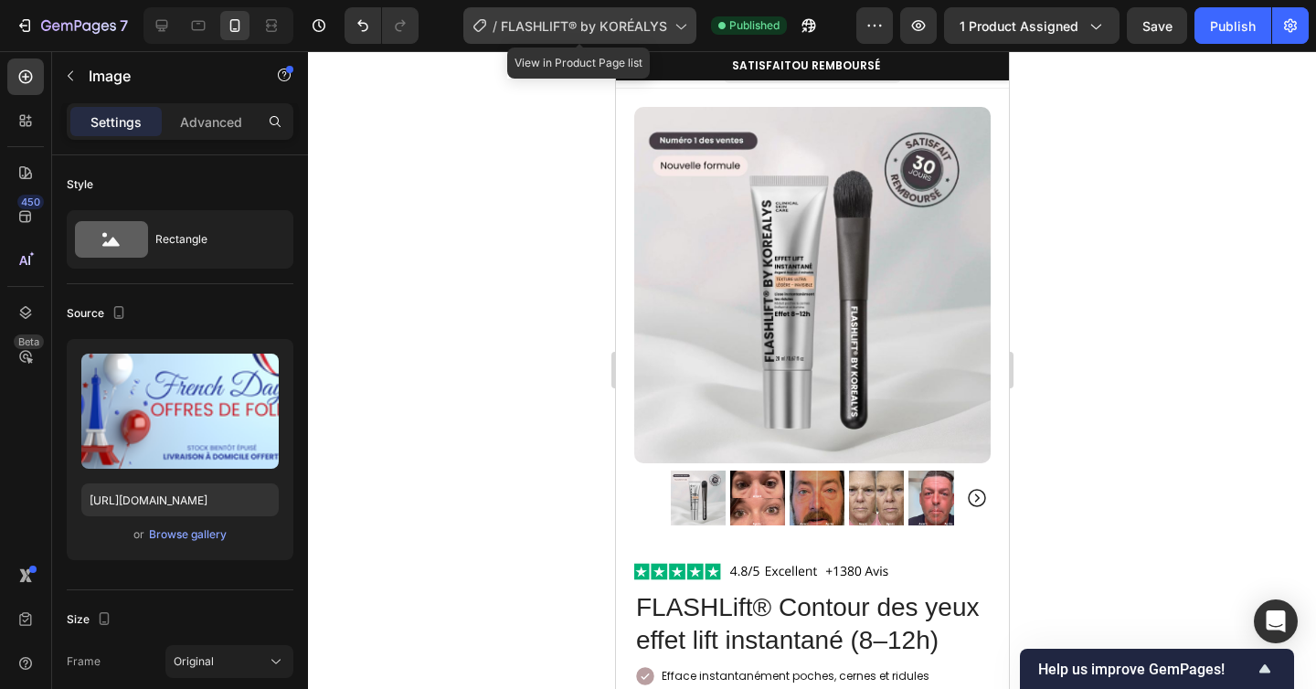
click at [607, 22] on span "FLASHLIFT® by KORÉALYS" at bounding box center [584, 25] width 166 height 19
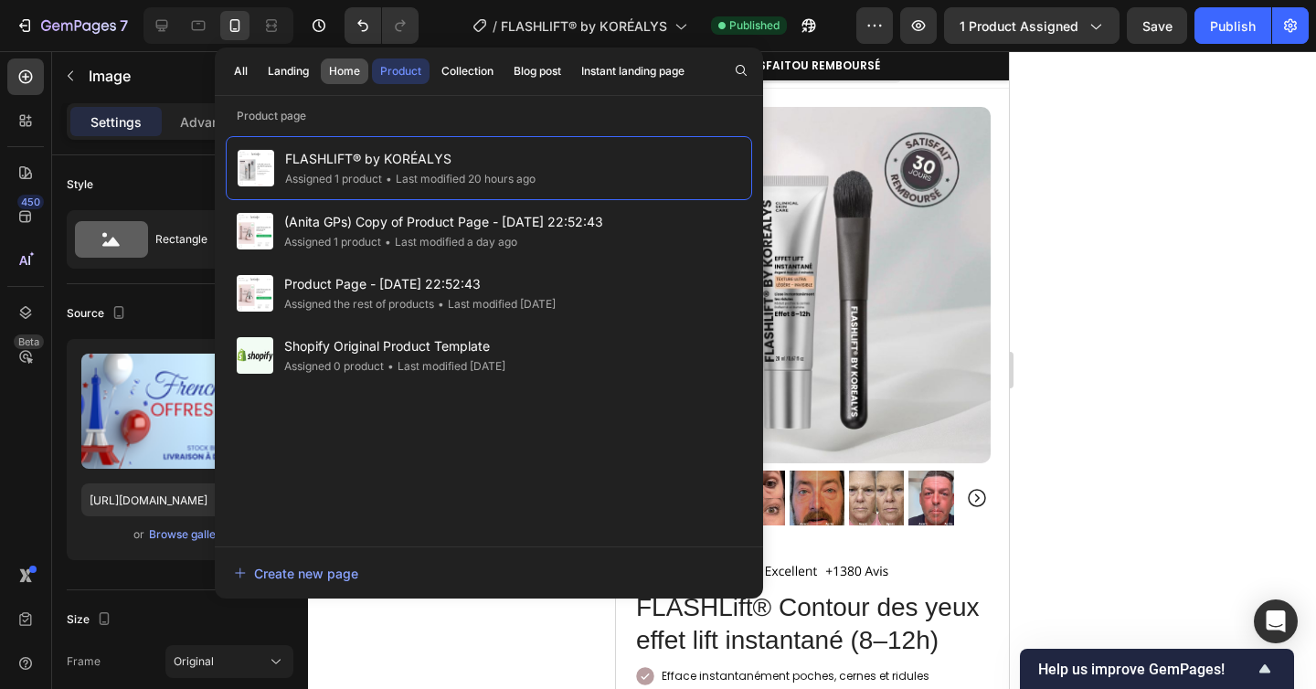
click at [344, 75] on div "Home" at bounding box center [344, 71] width 31 height 16
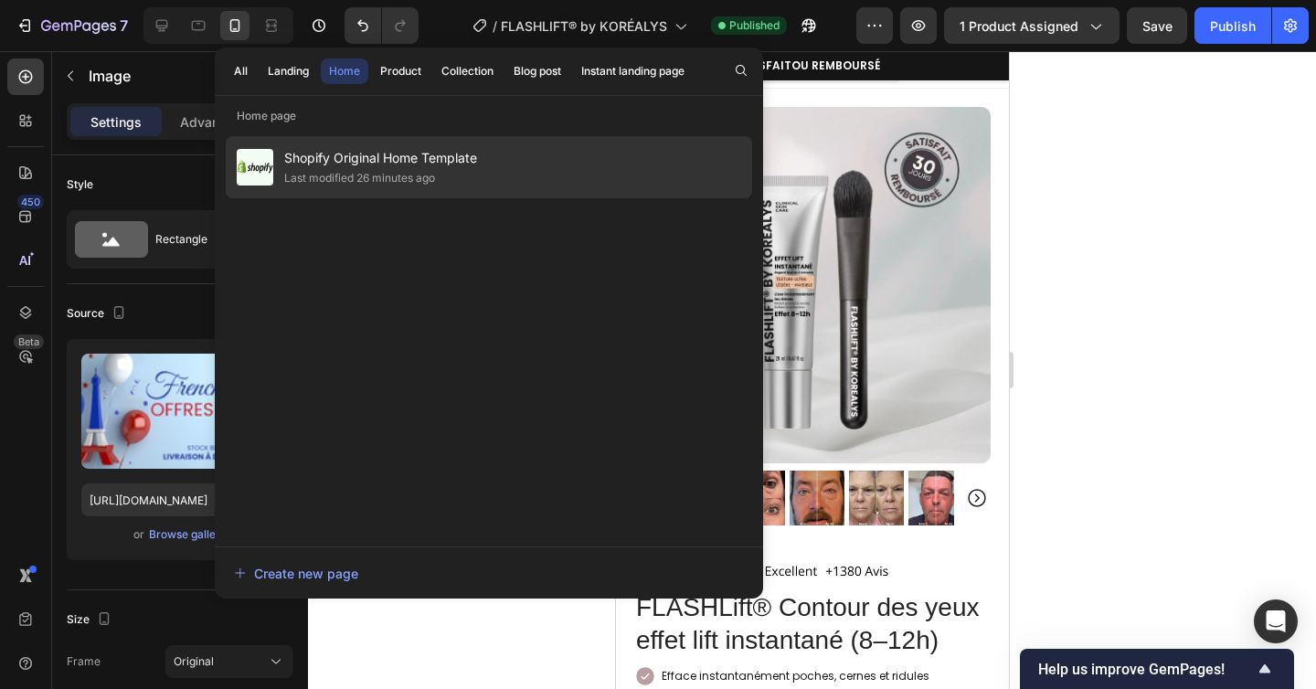
click at [398, 175] on div "Last modified 26 minutes ago" at bounding box center [359, 178] width 151 height 18
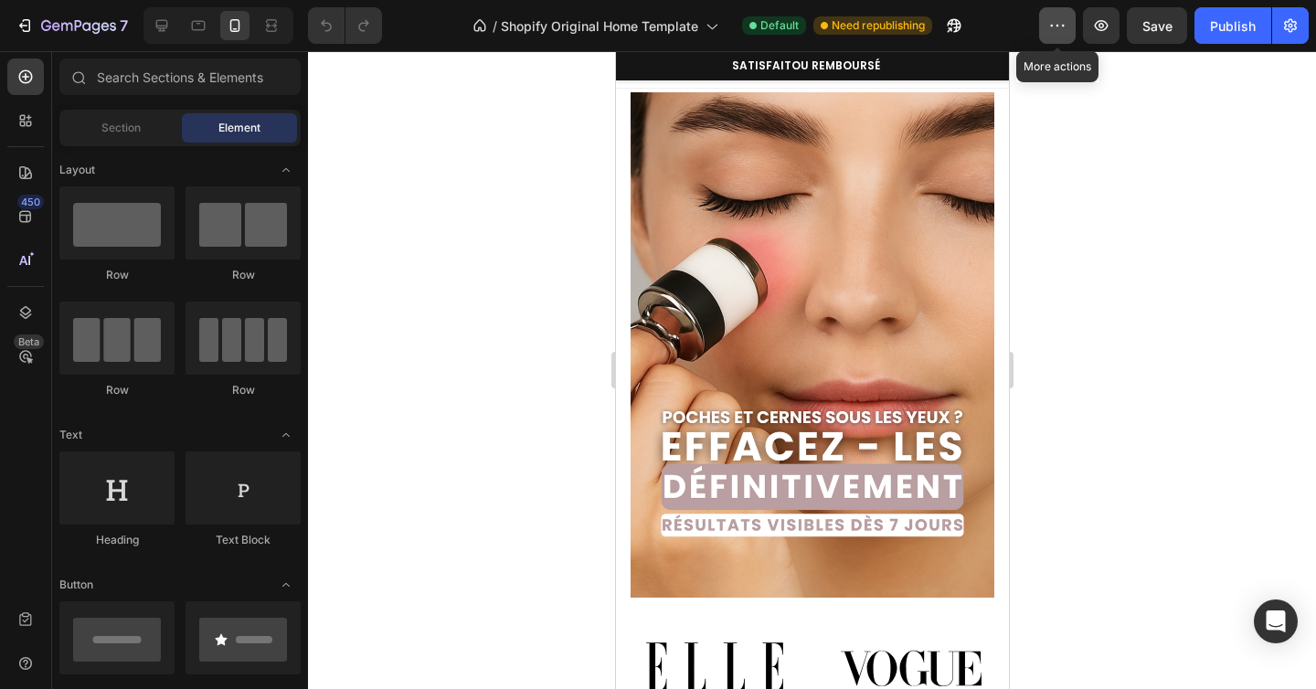
click at [1053, 29] on icon "button" at bounding box center [1057, 25] width 18 height 18
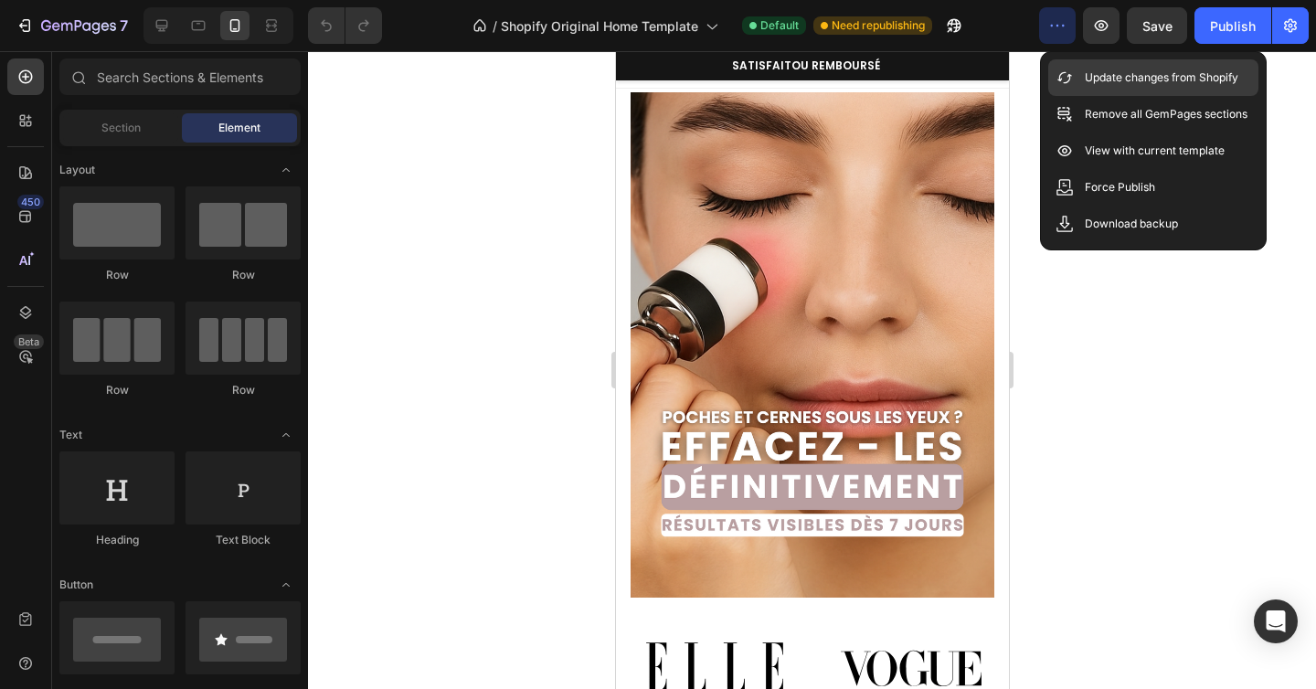
click at [1062, 80] on icon at bounding box center [1065, 78] width 18 height 18
